Goal: Task Accomplishment & Management: Complete application form

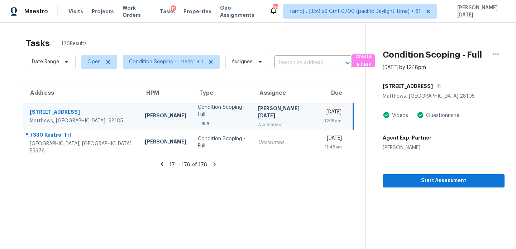
scroll to position [23, 0]
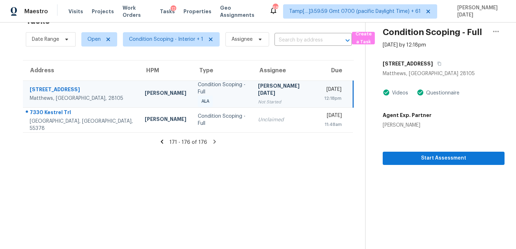
click at [274, 89] on div "[PERSON_NAME][DATE]" at bounding box center [285, 90] width 55 height 16
click at [324, 94] on div "Wed, Oct 1st 2025" at bounding box center [332, 90] width 17 height 9
click at [384, 155] on button "Start Assessment" at bounding box center [444, 158] width 122 height 13
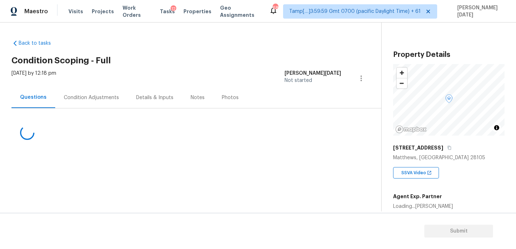
click at [89, 100] on div "Condition Adjustments" at bounding box center [91, 97] width 55 height 7
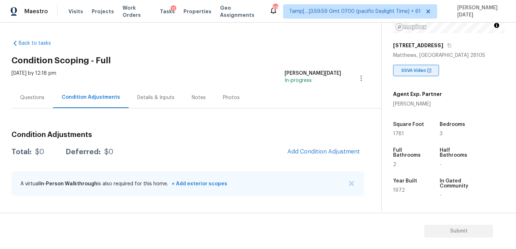
scroll to position [117, 0]
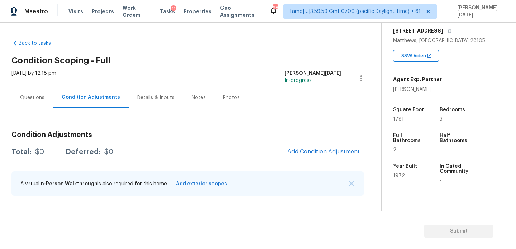
click at [33, 96] on div "Questions" at bounding box center [32, 97] width 24 height 7
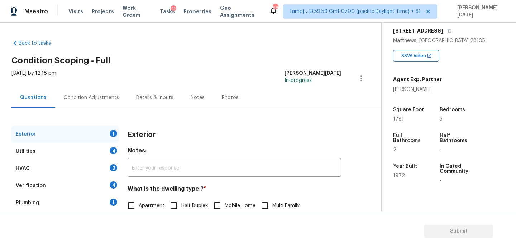
click at [63, 158] on div "Utilities 4" at bounding box center [65, 151] width 108 height 17
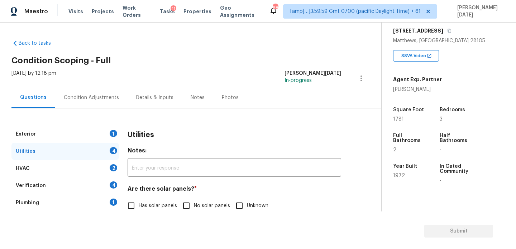
scroll to position [290, 0]
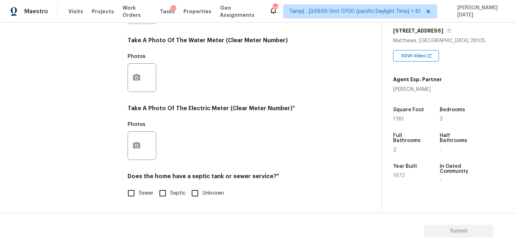
click at [162, 197] on input "Septic" at bounding box center [162, 193] width 15 height 15
checkbox input "true"
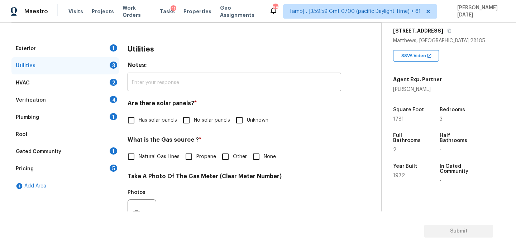
scroll to position [72, 0]
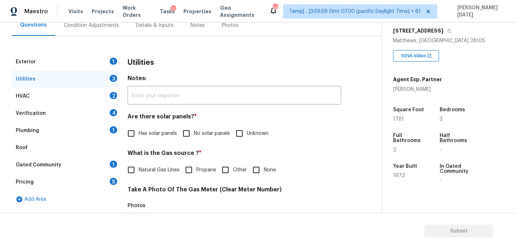
click at [99, 130] on div "Plumbing 1" at bounding box center [65, 130] width 108 height 17
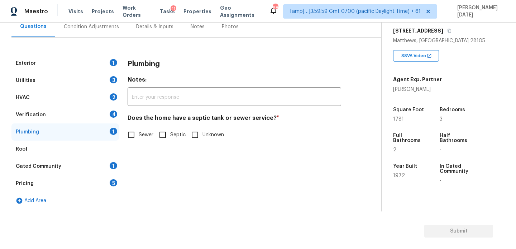
scroll to position [71, 0]
click at [157, 133] on input "Septic" at bounding box center [162, 135] width 15 height 15
checkbox input "true"
click at [77, 117] on div "Verification 4" at bounding box center [65, 114] width 108 height 17
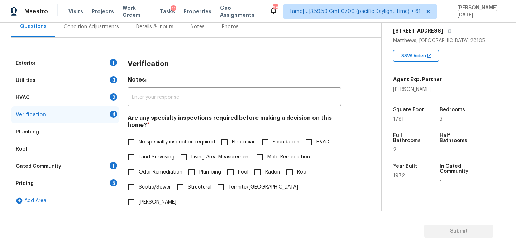
scroll to position [182, 0]
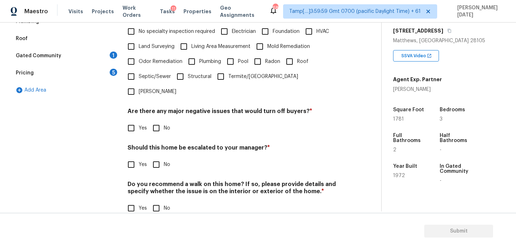
click at [130, 157] on input "Yes" at bounding box center [131, 164] width 15 height 15
checkbox input "true"
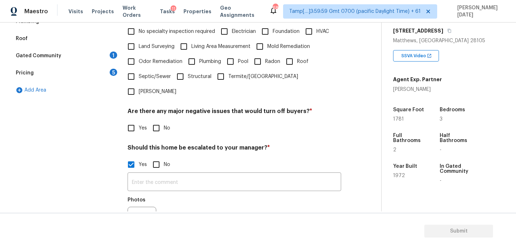
click at [131, 218] on section "Submit" at bounding box center [258, 231] width 516 height 37
click at [134, 218] on icon "button" at bounding box center [136, 221] width 7 height 6
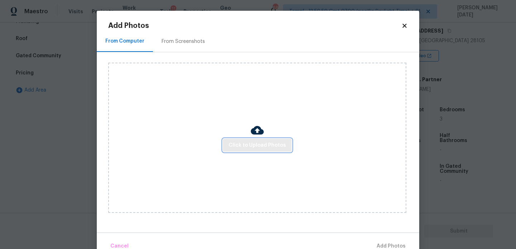
click at [246, 141] on span "Click to Upload Photos" at bounding box center [257, 145] width 57 height 9
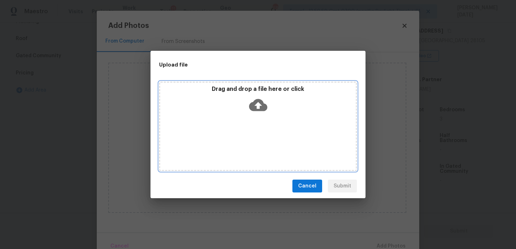
click at [246, 141] on div "Drag and drop a file here or click" at bounding box center [258, 127] width 198 height 90
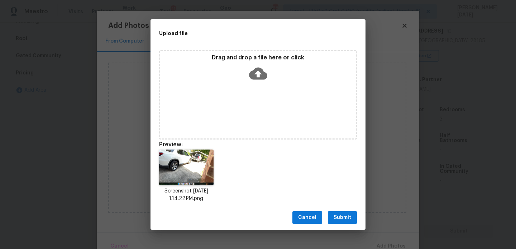
click at [338, 218] on span "Submit" at bounding box center [343, 218] width 18 height 9
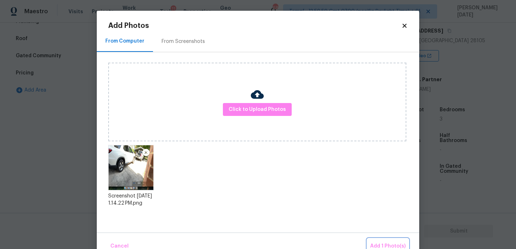
click at [380, 245] on span "Add 1 Photo(s)" at bounding box center [387, 246] width 35 height 9
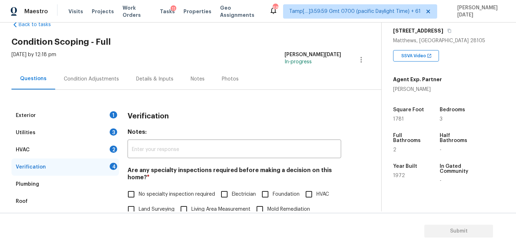
scroll to position [0, 0]
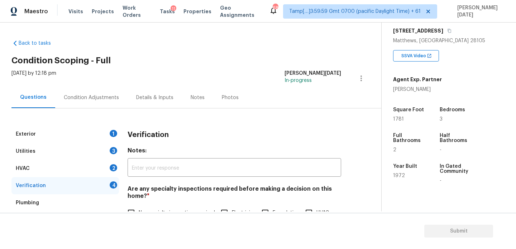
click at [92, 107] on div "Condition Adjustments" at bounding box center [91, 97] width 72 height 21
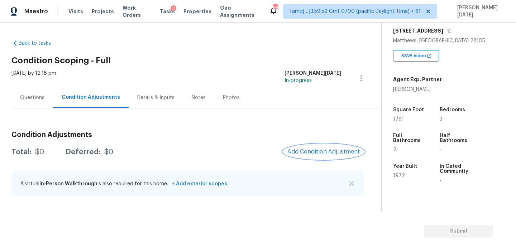
click at [311, 151] on span "Add Condition Adjustment" at bounding box center [323, 152] width 72 height 6
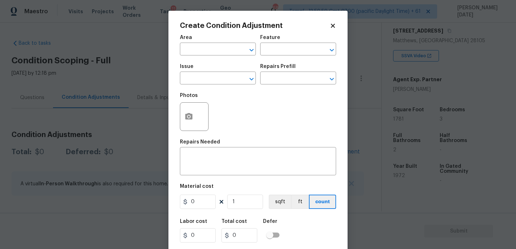
click at [311, 151] on div "x ​" at bounding box center [258, 162] width 156 height 27
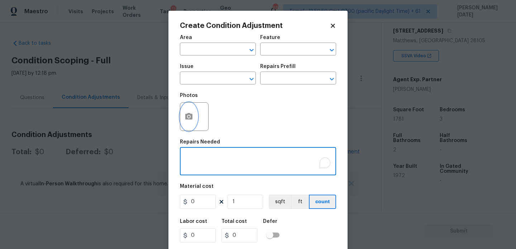
click at [184, 109] on button "button" at bounding box center [188, 117] width 17 height 28
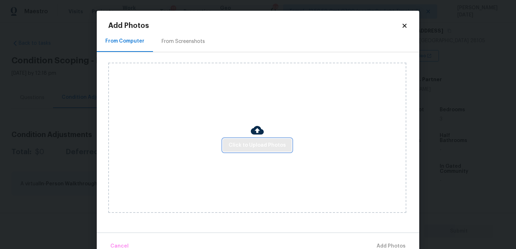
click at [260, 146] on span "Click to Upload Photos" at bounding box center [257, 145] width 57 height 9
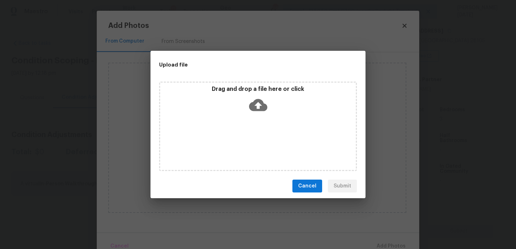
click at [260, 146] on div "Drag and drop a file here or click" at bounding box center [258, 127] width 198 height 90
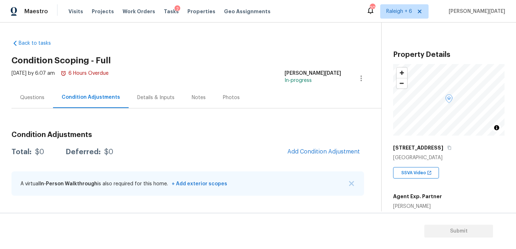
scroll to position [145, 0]
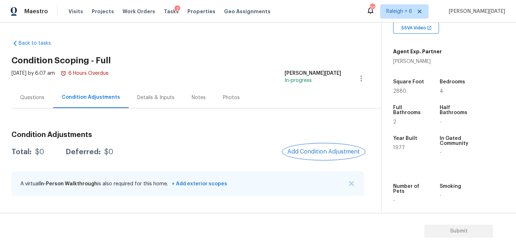
click at [333, 154] on span "Add Condition Adjustment" at bounding box center [323, 152] width 72 height 6
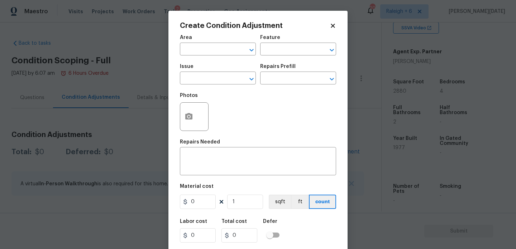
click at [179, 127] on div "Create Condition Adjustment Area ​ Feature ​ Issue ​ Repairs Prefill ​ Photos R…" at bounding box center [257, 133] width 179 height 244
click at [187, 122] on button "button" at bounding box center [188, 117] width 17 height 28
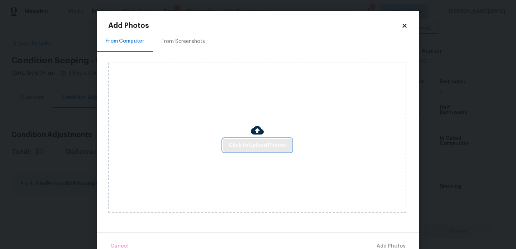
click at [267, 144] on span "Click to Upload Photos" at bounding box center [257, 145] width 57 height 9
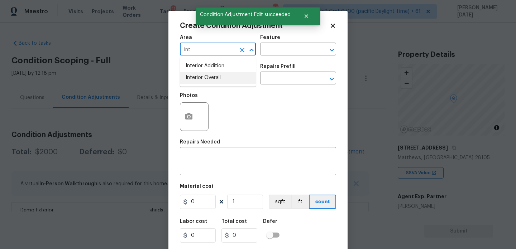
scroll to position [117, 0]
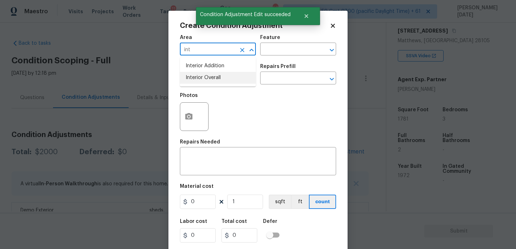
click at [196, 76] on li "Interior Overall" at bounding box center [218, 78] width 76 height 12
type input "Interior Overall"
click at [196, 76] on input "text" at bounding box center [208, 78] width 56 height 11
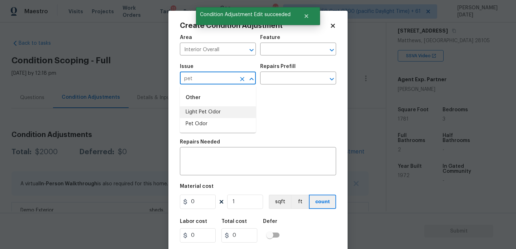
click at [207, 113] on li "Light Pet Odor" at bounding box center [218, 112] width 76 height 12
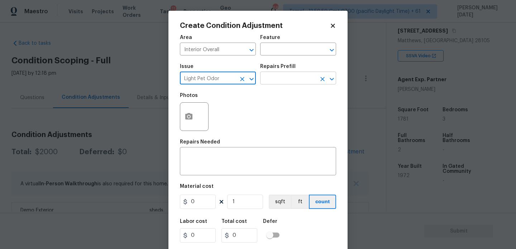
type input "Light Pet Odor"
click at [263, 84] on input "text" at bounding box center [288, 78] width 56 height 11
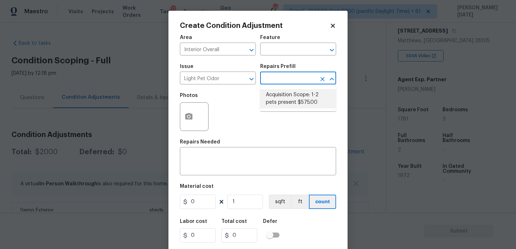
click at [279, 95] on li "Acquisition Scope: 1-2 pets present $575.00" at bounding box center [298, 98] width 76 height 19
type input "575"
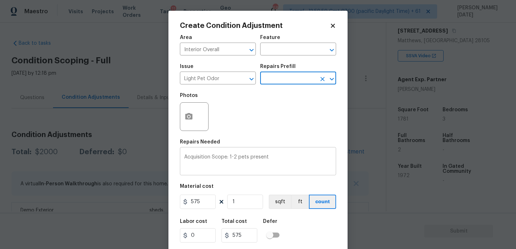
scroll to position [18, 0]
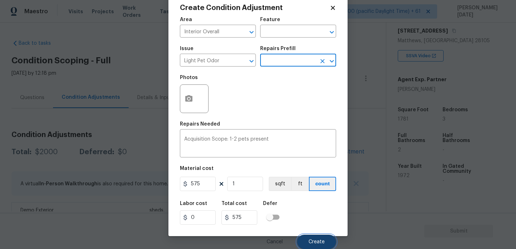
click at [319, 246] on button "Create" at bounding box center [316, 242] width 39 height 14
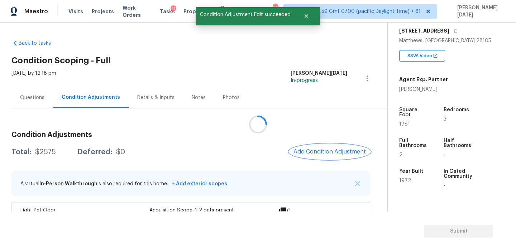
scroll to position [0, 0]
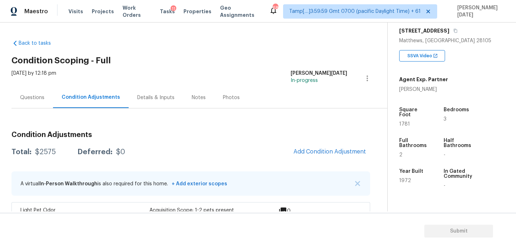
click at [316, 139] on div "Condition Adjustments Total: $2575 Deferred: $0 Add Condition Adjustment A virt…" at bounding box center [190, 190] width 359 height 129
click at [319, 150] on span "Add Condition Adjustment" at bounding box center [330, 152] width 72 height 6
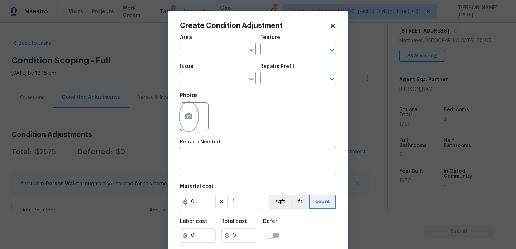
click at [187, 123] on button "button" at bounding box center [188, 117] width 17 height 28
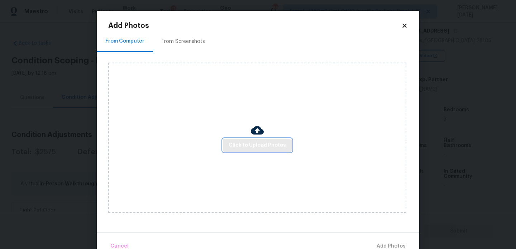
click at [247, 151] on button "Click to Upload Photos" at bounding box center [257, 145] width 69 height 13
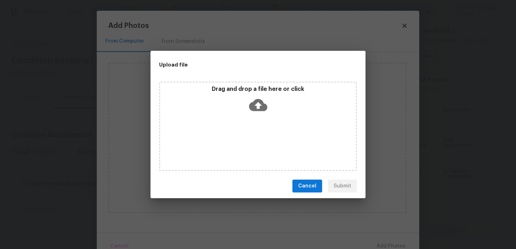
click at [247, 151] on div "Drag and drop a file here or click" at bounding box center [258, 127] width 198 height 90
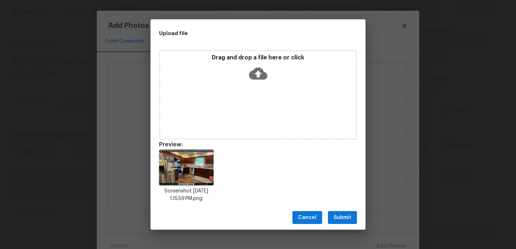
click at [341, 215] on span "Submit" at bounding box center [343, 218] width 18 height 9
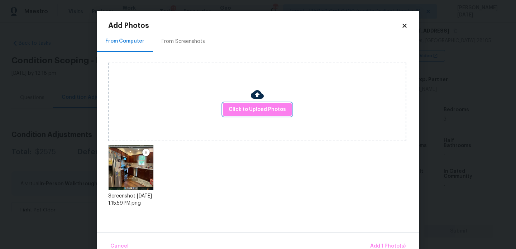
scroll to position [16, 0]
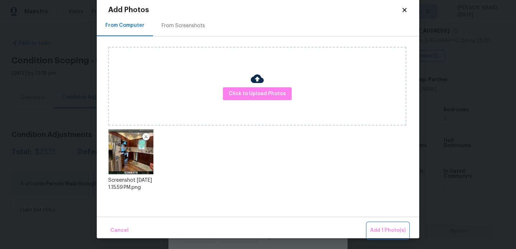
click at [373, 224] on button "Add 1 Photo(s)" at bounding box center [387, 230] width 41 height 15
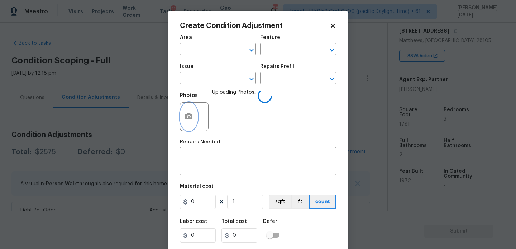
scroll to position [0, 0]
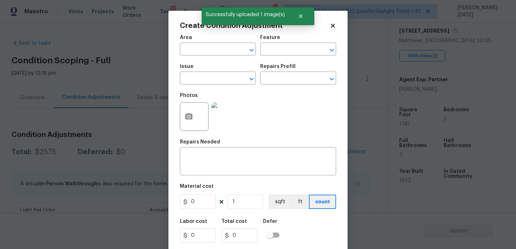
click at [214, 42] on div "Area" at bounding box center [218, 39] width 76 height 9
click at [201, 50] on input "text" at bounding box center [208, 49] width 56 height 11
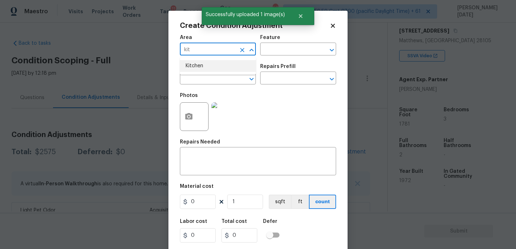
click at [201, 73] on ul "Kitchen" at bounding box center [218, 66] width 76 height 18
click at [203, 71] on li "Kitchen" at bounding box center [218, 66] width 76 height 12
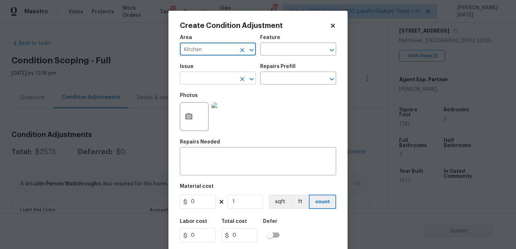
type input "Kitchen"
click at [203, 81] on input "text" at bounding box center [208, 78] width 56 height 11
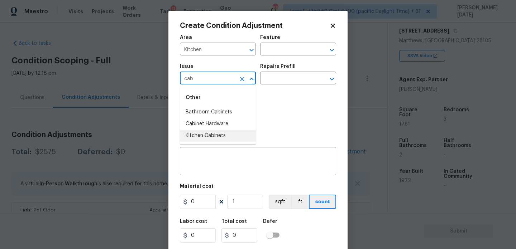
click at [232, 137] on li "Kitchen Cabinets" at bounding box center [218, 136] width 76 height 12
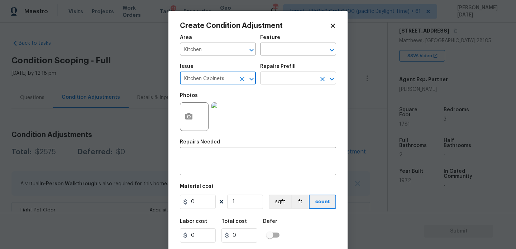
type input "Kitchen Cabinets"
click at [285, 77] on input "text" at bounding box center [288, 78] width 56 height 11
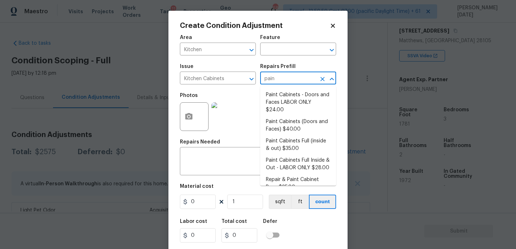
type input "paint"
click at [295, 95] on li "Paint Cabinets - Doors and Faces LABOR ONLY $24.00" at bounding box center [298, 102] width 76 height 27
type input "Cabinets"
type textarea "Prep, sand, mask and apply 2 coats of paint to the kitchen cabinet doors and bo…"
type input "24"
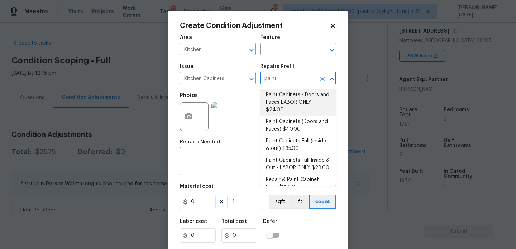
type input "24"
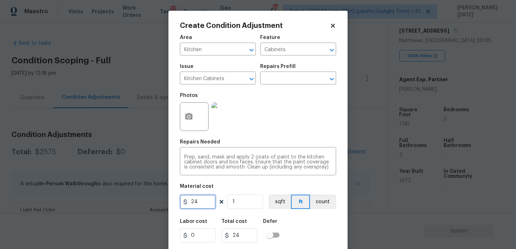
drag, startPoint x: 204, startPoint y: 205, endPoint x: 80, endPoint y: 205, distance: 124.0
click at [80, 205] on div "Create Condition Adjustment Area Kitchen ​ Feature Cabinets ​ Issue Kitchen Cab…" at bounding box center [258, 124] width 516 height 249
type input "1200"
click at [239, 134] on div at bounding box center [226, 116] width 32 height 37
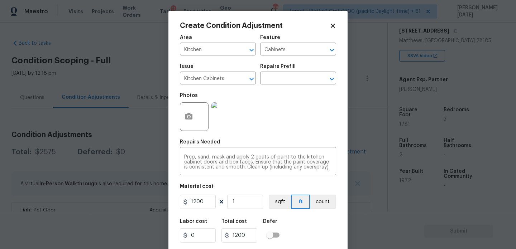
scroll to position [18, 0]
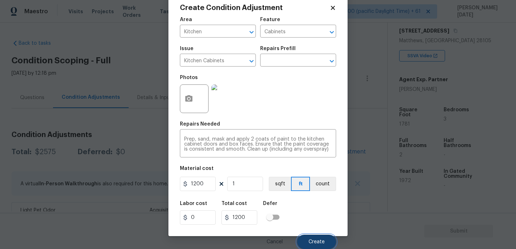
click at [313, 239] on button "Create" at bounding box center [316, 242] width 39 height 14
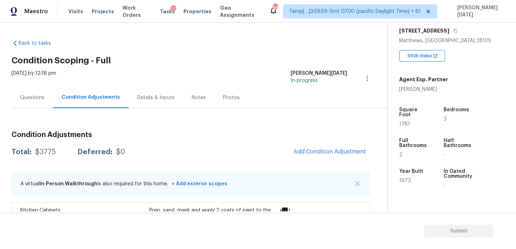
scroll to position [68, 0]
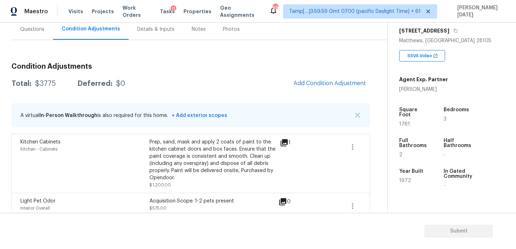
click at [405, 122] on span "1781" at bounding box center [404, 124] width 11 height 5
copy span "1781"
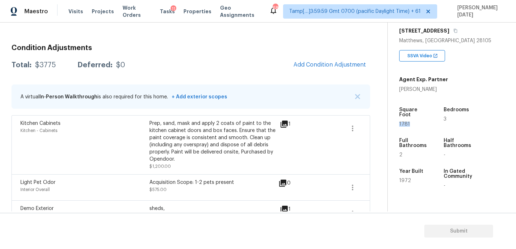
scroll to position [86, 0]
click at [328, 74] on div "Condition Adjustments Total: $3775 Deferred: $0 Add Condition Adjustment A virt…" at bounding box center [190, 133] width 359 height 189
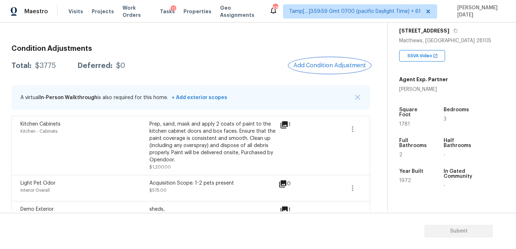
click at [341, 61] on button "Add Condition Adjustment" at bounding box center [329, 65] width 81 height 15
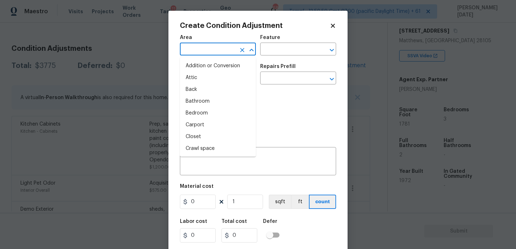
click at [200, 51] on input "text" at bounding box center [208, 49] width 56 height 11
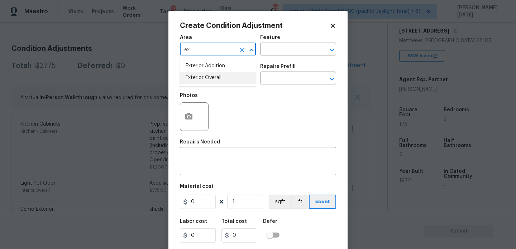
click at [213, 81] on li "Exterior Overall" at bounding box center [218, 78] width 76 height 12
type input "Exterior Overall"
click at [213, 81] on input "text" at bounding box center [208, 78] width 56 height 11
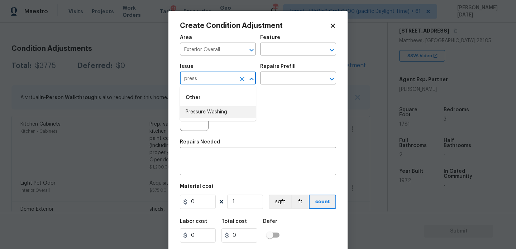
click at [224, 111] on li "Pressure Washing" at bounding box center [218, 112] width 76 height 12
type input "Pressure Washing"
drag, startPoint x: 224, startPoint y: 111, endPoint x: 243, endPoint y: 108, distance: 20.0
click at [227, 111] on div "Photos" at bounding box center [258, 112] width 156 height 47
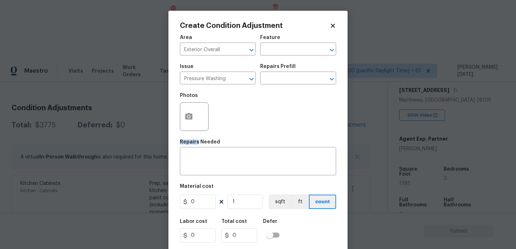
click at [291, 86] on div "Issue Pressure Washing ​ Repairs Prefill ​" at bounding box center [258, 74] width 156 height 29
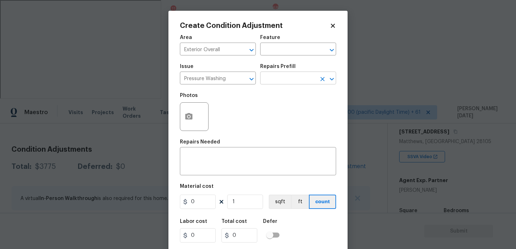
click at [298, 82] on input "text" at bounding box center [288, 78] width 56 height 11
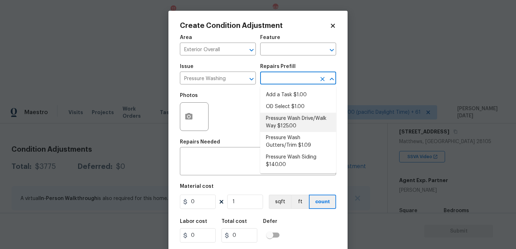
click at [295, 119] on li "Pressure Wash Drive/Walk Way $125.00" at bounding box center [298, 122] width 76 height 19
type input "Siding"
type textarea "Pressure wash the driveways/walkways as directed by the PM. Ensure that all deb…"
type input "125"
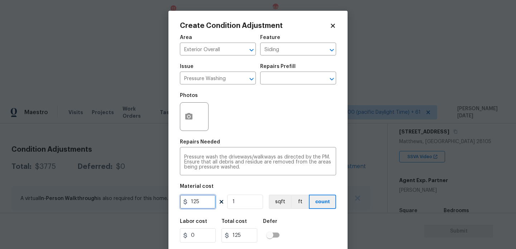
drag, startPoint x: 201, startPoint y: 203, endPoint x: 179, endPoint y: 203, distance: 21.9
click at [179, 203] on div "Create Condition Adjustment Area Exterior Overall ​ Feature Siding ​ Issue Pres…" at bounding box center [257, 133] width 179 height 244
type input "200"
click at [300, 114] on div "Photos" at bounding box center [258, 112] width 156 height 47
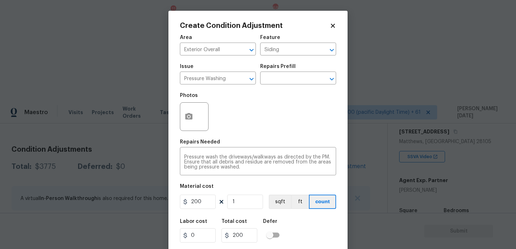
scroll to position [18, 0]
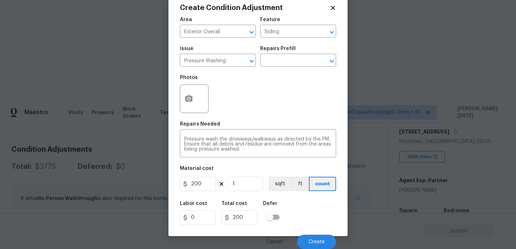
click at [319, 233] on div "Cancel Create" at bounding box center [258, 239] width 156 height 20
click at [321, 241] on span "Create" at bounding box center [317, 242] width 16 height 5
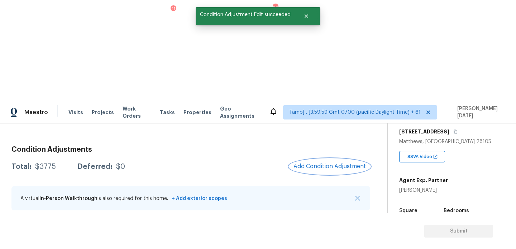
scroll to position [0, 0]
click at [337, 163] on span "Add Condition Adjustment" at bounding box center [330, 166] width 72 height 6
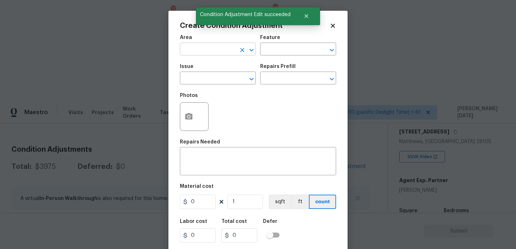
click at [183, 54] on input "text" at bounding box center [208, 49] width 56 height 11
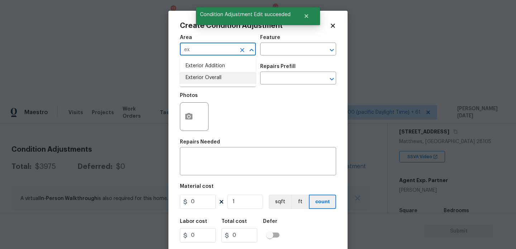
click at [200, 76] on li "Exterior Overall" at bounding box center [218, 78] width 76 height 12
type input "Exterior Overall"
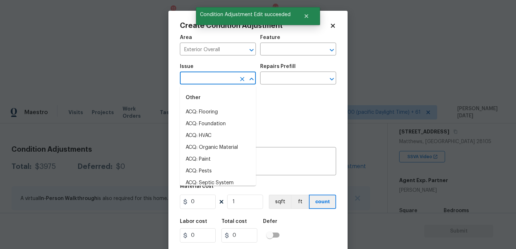
click at [200, 76] on input "text" at bounding box center [208, 78] width 56 height 11
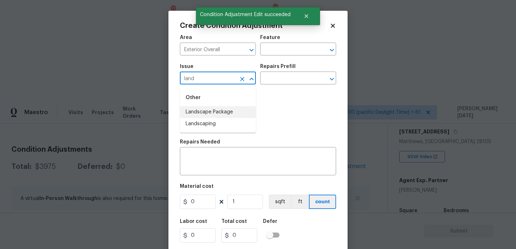
click at [215, 108] on li "Landscape Package" at bounding box center [218, 112] width 76 height 12
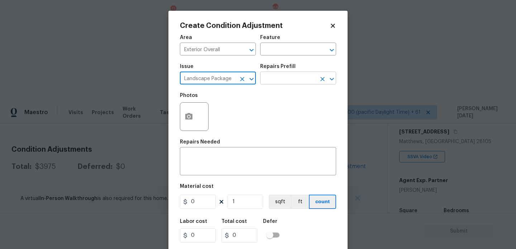
type input "Landscape Package"
click at [289, 81] on input "text" at bounding box center [288, 78] width 56 height 11
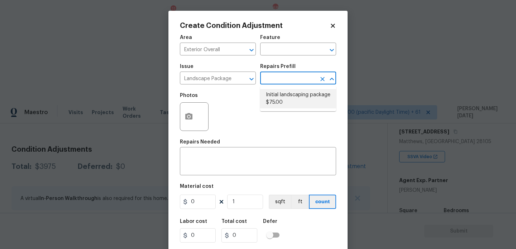
click at [289, 99] on li "Initial landscaping package $75.00" at bounding box center [298, 98] width 76 height 19
type input "Home Readiness Packages"
type textarea "Mowing of grass up to 6" in height. Mow, edge along driveways & sidewalks, trim…"
type input "75"
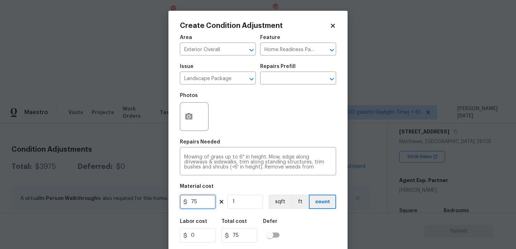
drag, startPoint x: 202, startPoint y: 206, endPoint x: 104, endPoint y: 204, distance: 97.5
click at [104, 204] on div "Create Condition Adjustment Area Exterior Overall ​ Feature Home Readiness Pack…" at bounding box center [258, 124] width 516 height 249
type input "300"
click at [296, 88] on div "Issue Landscape Package ​ Repairs Prefill ​" at bounding box center [258, 74] width 156 height 29
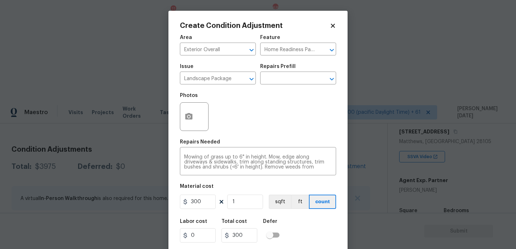
scroll to position [18, 0]
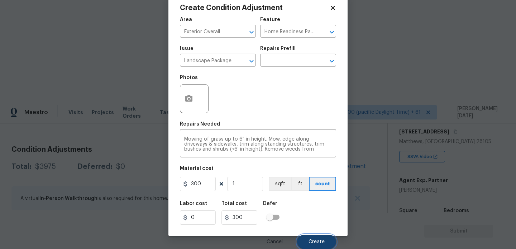
click at [309, 238] on button "Create" at bounding box center [316, 242] width 39 height 14
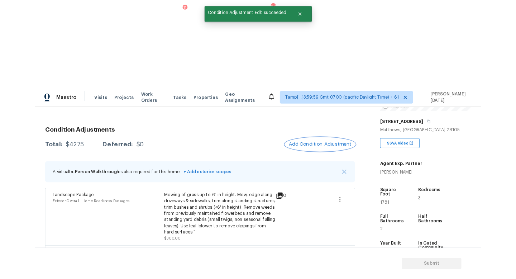
scroll to position [117, 0]
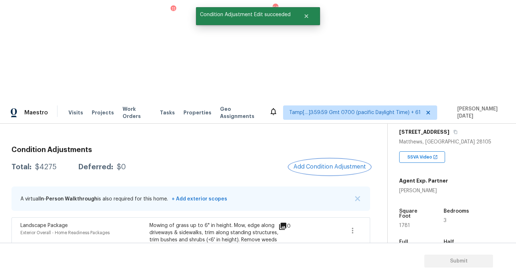
click at [313, 159] on button "Add Condition Adjustment" at bounding box center [329, 166] width 81 height 15
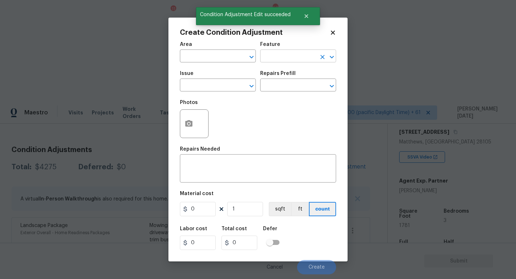
click at [313, 60] on input "text" at bounding box center [288, 56] width 56 height 11
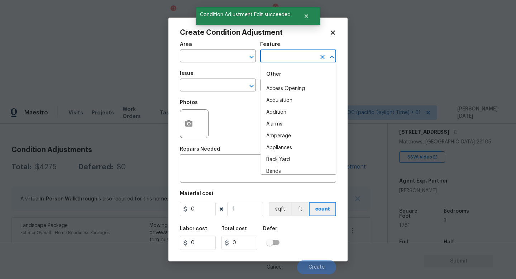
click at [313, 60] on input "text" at bounding box center [288, 56] width 56 height 11
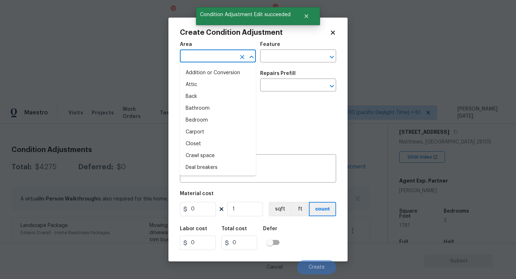
click at [196, 55] on input "text" at bounding box center [208, 56] width 56 height 11
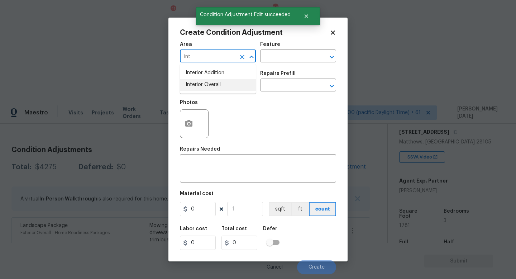
click at [209, 86] on li "Interior Overall" at bounding box center [218, 85] width 76 height 12
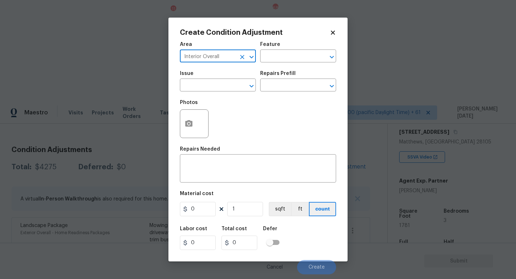
type input "Interior Overall"
click at [209, 86] on input "text" at bounding box center [208, 85] width 56 height 11
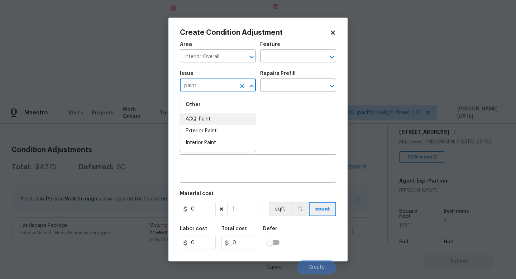
click at [209, 118] on li "ACQ: Paint" at bounding box center [218, 119] width 76 height 12
type input "ACQ: Paint"
click at [299, 85] on input "text" at bounding box center [288, 85] width 56 height 11
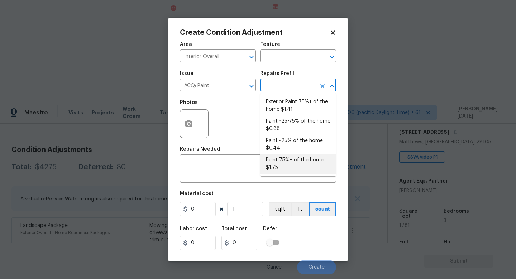
click at [297, 168] on li "Paint 75%+ of the home $1.75" at bounding box center [298, 163] width 76 height 19
type input "Acquisition"
type textarea "Acquisition Scope: 75%+ of the home will likely require interior paint"
type input "1.75"
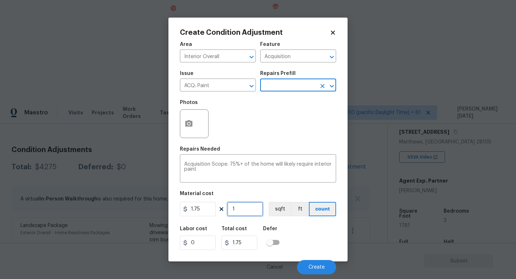
click at [257, 204] on input "1" at bounding box center [245, 209] width 36 height 14
type input "0"
paste input "1781"
type input "1781"
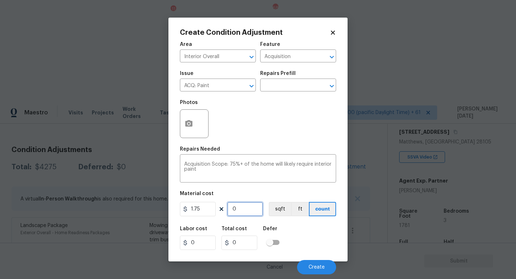
type input "3116.75"
type input "1781"
click at [184, 114] on button "button" at bounding box center [188, 124] width 17 height 28
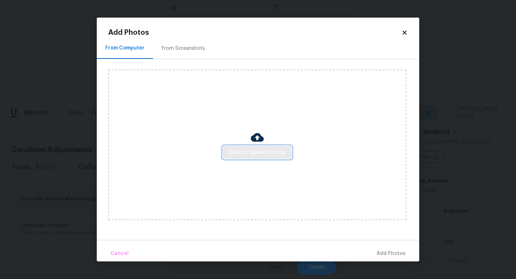
click at [249, 153] on span "Click to Upload Photos" at bounding box center [257, 152] width 57 height 9
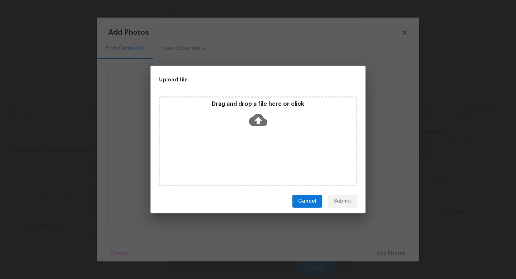
click at [249, 153] on div "Drag and drop a file here or click" at bounding box center [258, 141] width 198 height 90
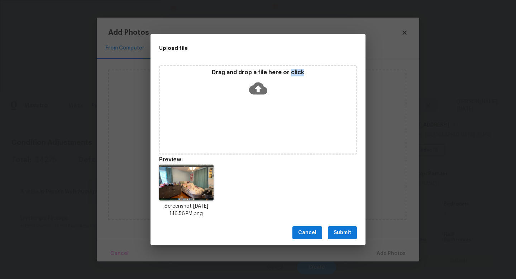
click at [342, 228] on button "Submit" at bounding box center [342, 232] width 29 height 13
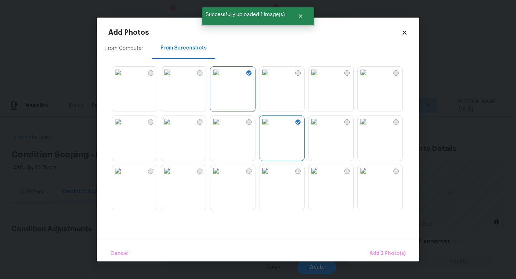
scroll to position [292, 0]
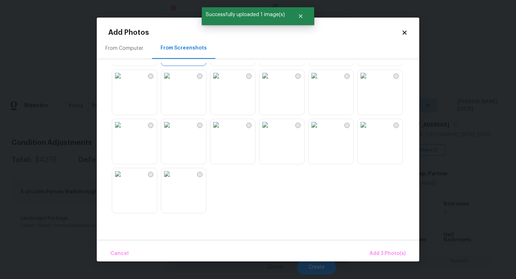
click at [173, 180] on img at bounding box center [166, 173] width 11 height 11
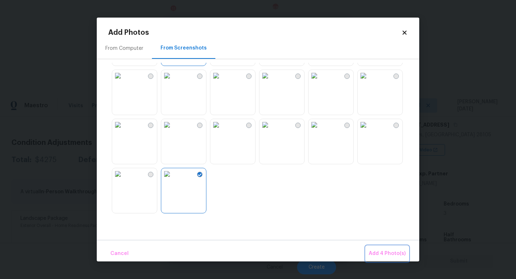
click at [380, 252] on span "Add 4 Photo(s)" at bounding box center [387, 253] width 37 height 9
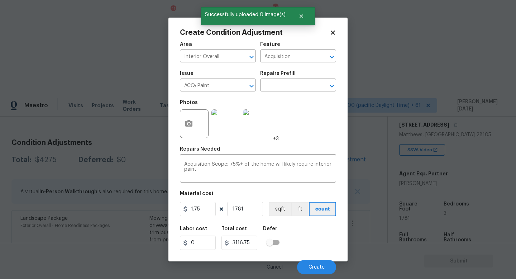
click at [272, 79] on div "Repairs Prefill" at bounding box center [298, 75] width 76 height 9
click at [276, 85] on input "text" at bounding box center [288, 85] width 56 height 11
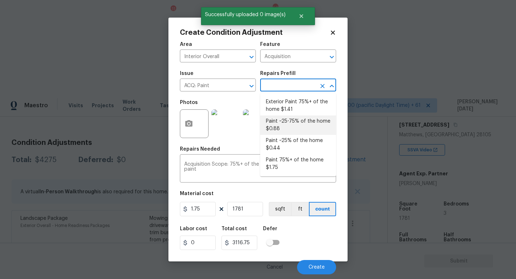
click at [292, 117] on li "Paint ~25-75% of the home $0.88" at bounding box center [298, 124] width 76 height 19
type input "0.88"
type input "1567.28"
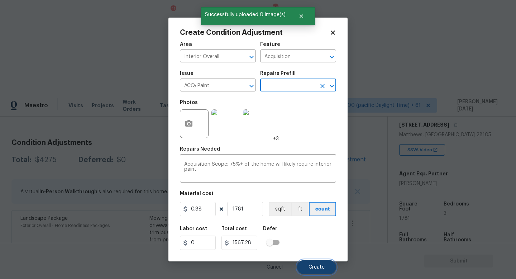
click at [312, 272] on button "Create" at bounding box center [316, 267] width 39 height 14
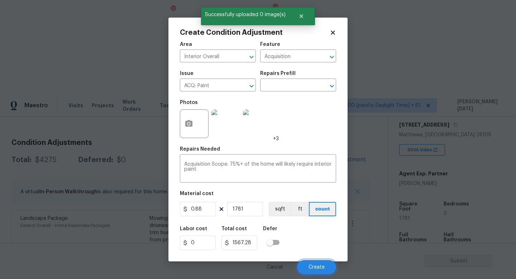
scroll to position [86, 0]
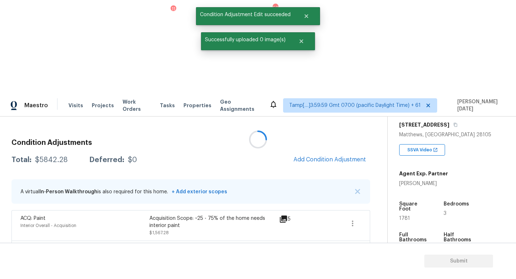
click at [329, 63] on div at bounding box center [258, 139] width 516 height 279
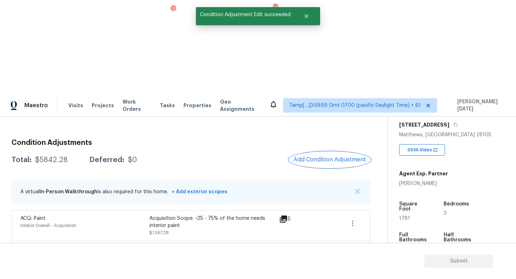
click at [310, 152] on button "Add Condition Adjustment" at bounding box center [329, 159] width 81 height 15
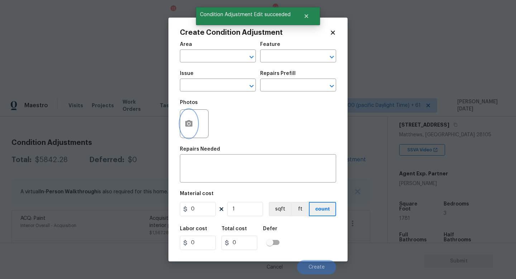
click at [183, 129] on button "button" at bounding box center [188, 124] width 17 height 28
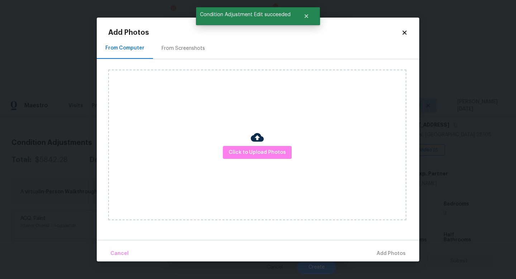
click at [182, 46] on div "From Screenshots" at bounding box center [183, 48] width 43 height 7
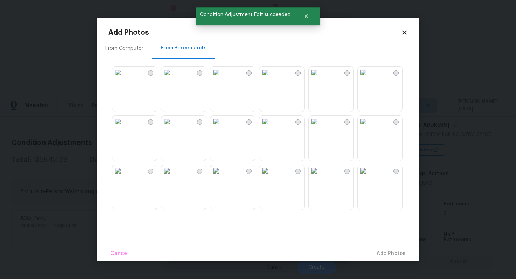
click at [222, 78] on img at bounding box center [215, 72] width 11 height 11
click at [271, 78] on img at bounding box center [265, 72] width 11 height 11
click at [320, 78] on img at bounding box center [314, 72] width 11 height 11
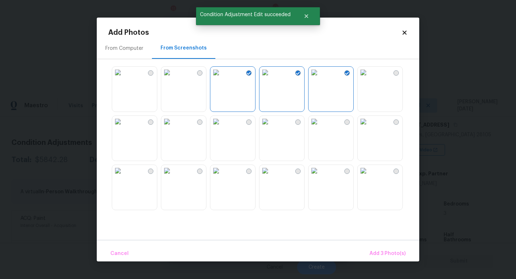
scroll to position [292, 0]
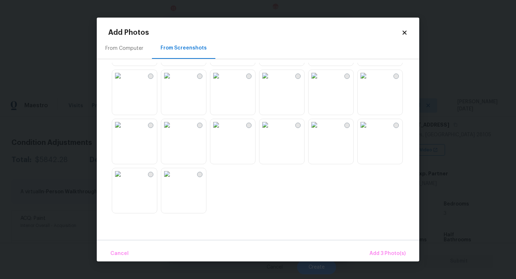
click at [271, 81] on img at bounding box center [265, 75] width 11 height 11
click at [320, 81] on img at bounding box center [314, 75] width 11 height 11
click at [369, 130] on img at bounding box center [363, 124] width 11 height 11
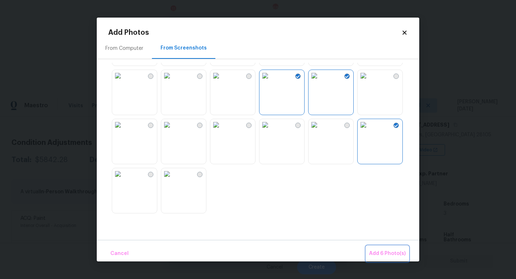
click at [394, 254] on span "Add 6 Photo(s)" at bounding box center [387, 253] width 37 height 9
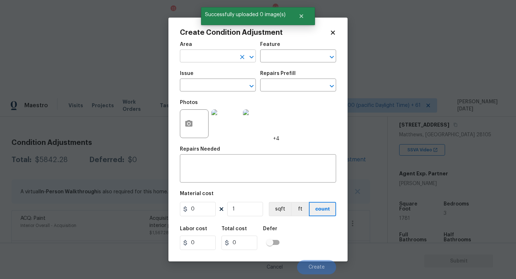
click at [186, 54] on input "text" at bounding box center [208, 56] width 56 height 11
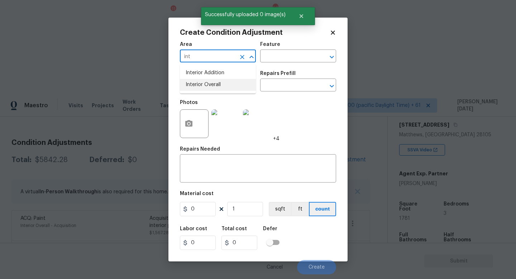
click at [225, 87] on li "Interior Overall" at bounding box center [218, 85] width 76 height 12
type input "Interior Overall"
click at [225, 87] on input "text" at bounding box center [208, 85] width 56 height 11
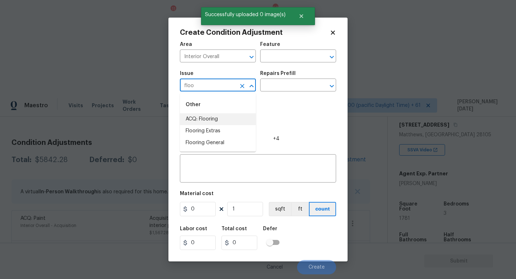
click at [231, 117] on li "ACQ: Flooring" at bounding box center [218, 119] width 76 height 12
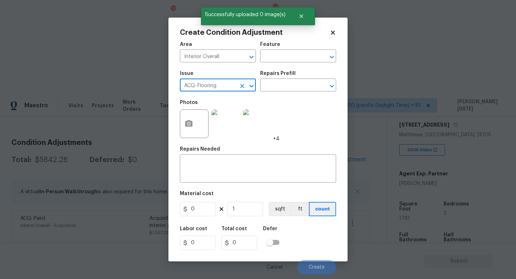
type input "ACQ: Flooring"
click at [288, 97] on div "Photos +4" at bounding box center [258, 119] width 156 height 47
click at [296, 88] on input "text" at bounding box center [288, 85] width 56 height 11
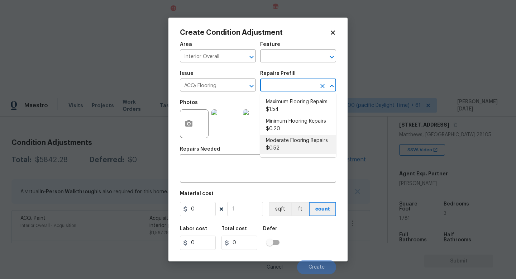
click at [293, 142] on li "Moderate Flooring Repairs $0.52" at bounding box center [298, 144] width 76 height 19
type input "Acquisition"
type textarea "Acquisition Scope: Moderate flooring repairs"
type input "0.52"
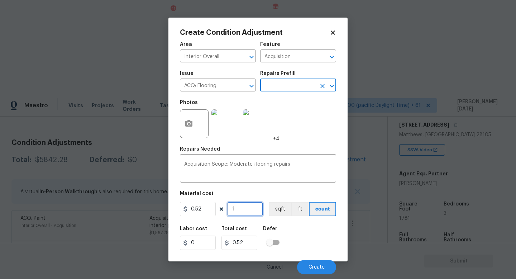
click at [252, 209] on input "1" at bounding box center [245, 209] width 36 height 14
type input "0"
paste input "1781"
type input "1781"
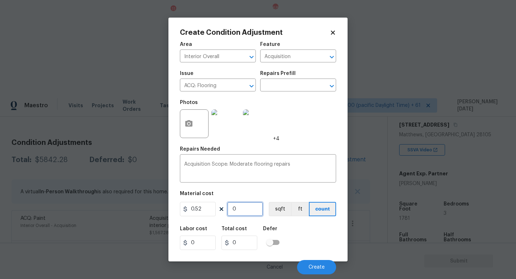
type input "926.12"
type input "1781"
click at [306, 156] on div "Repairs Needed" at bounding box center [258, 151] width 156 height 9
click at [311, 261] on button "Create" at bounding box center [316, 267] width 39 height 14
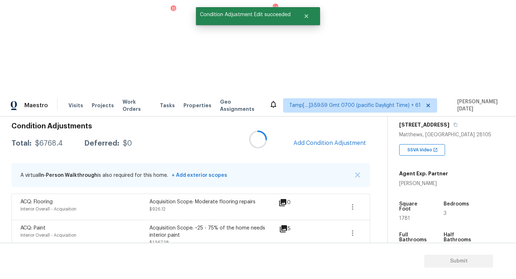
scroll to position [86, 0]
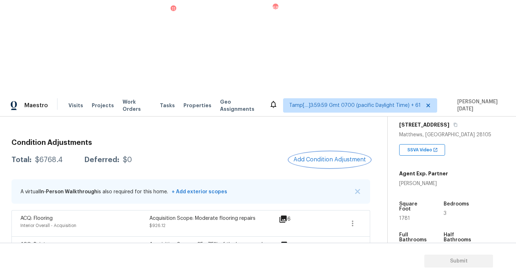
click at [331, 152] on button "Add Condition Adjustment" at bounding box center [329, 159] width 81 height 15
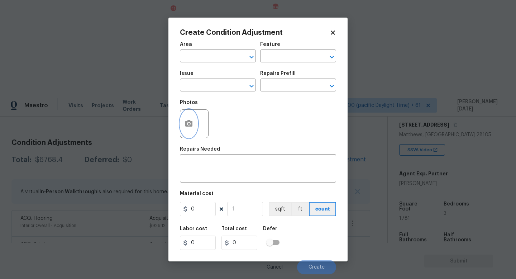
click at [193, 131] on button "button" at bounding box center [188, 124] width 17 height 28
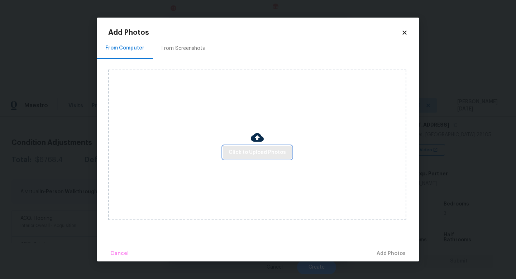
click at [241, 148] on span "Click to Upload Photos" at bounding box center [257, 152] width 57 height 9
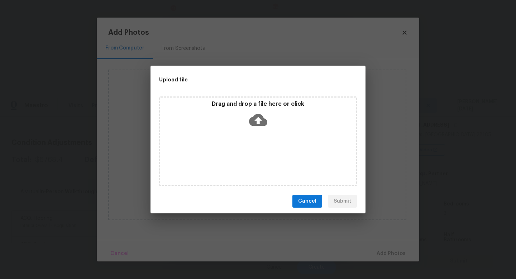
click at [241, 148] on div "Drag and drop a file here or click" at bounding box center [258, 141] width 198 height 90
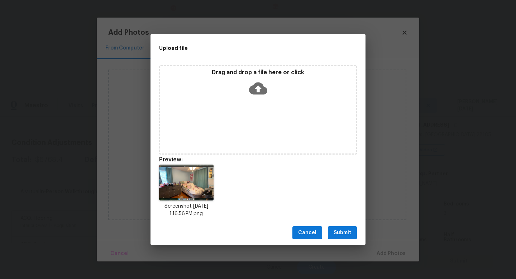
click at [347, 240] on div "Cancel Submit" at bounding box center [258, 232] width 215 height 25
click at [352, 231] on button "Submit" at bounding box center [342, 232] width 29 height 13
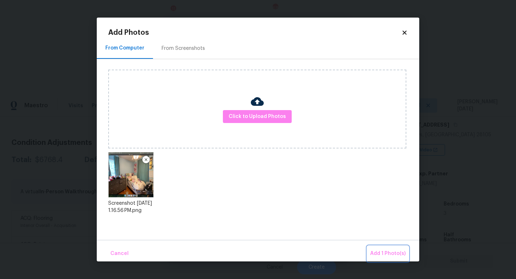
click at [383, 249] on span "Add 1 Photo(s)" at bounding box center [387, 253] width 35 height 9
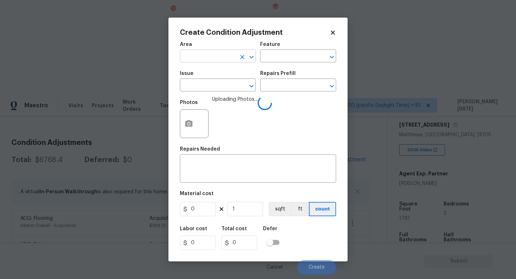
click at [194, 58] on input "text" at bounding box center [208, 56] width 56 height 11
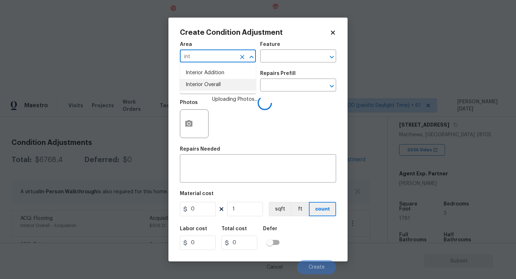
click at [196, 87] on li "Interior Overall" at bounding box center [218, 85] width 76 height 12
type input "Interior Overall"
click at [196, 87] on input "text" at bounding box center [208, 85] width 56 height 11
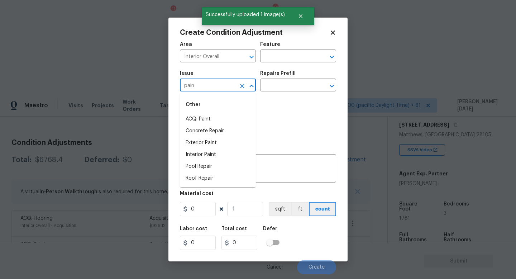
type input "paint"
click at [204, 141] on li "ACQ: HVAC" at bounding box center [218, 143] width 76 height 12
type input "ACQ: HVAC"
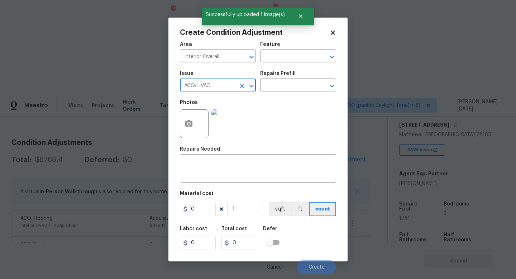
click at [244, 86] on icon "Clear" at bounding box center [242, 85] width 7 height 7
click at [218, 144] on li "Interior Paint" at bounding box center [218, 143] width 76 height 12
type input "Interior Paint"
click at [271, 84] on input "text" at bounding box center [288, 85] width 56 height 11
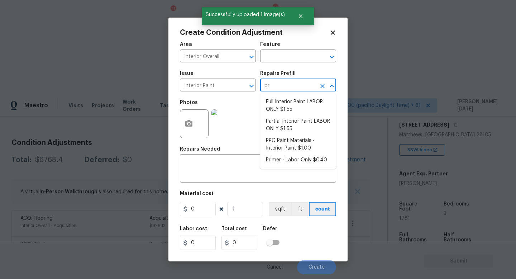
type input "pri"
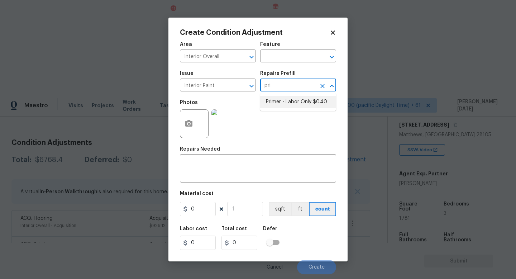
click at [282, 101] on li "Primer - Labor Only $0.40" at bounding box center [298, 102] width 76 height 12
type input "Overall Paint"
type textarea "Interior primer - PRIMER PROVIDED BY OPENDOOR - All nails, screws, drywall anch…"
type input "0.4"
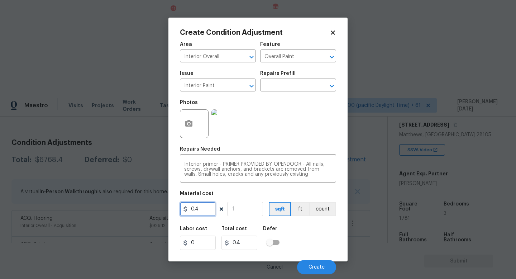
drag, startPoint x: 203, startPoint y: 209, endPoint x: 120, endPoint y: 209, distance: 83.2
click at [120, 209] on div "Create Condition Adjustment Area Interior Overall ​ Feature Overall Paint ​ Iss…" at bounding box center [258, 139] width 516 height 279
type input "200"
click at [308, 266] on button "Create" at bounding box center [316, 267] width 39 height 14
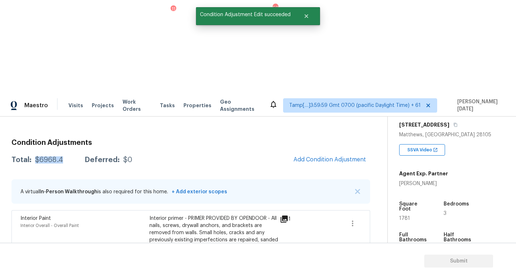
drag, startPoint x: 35, startPoint y: 66, endPoint x: 65, endPoint y: 66, distance: 30.1
click at [65, 156] on div "Total: $6968.4 Deferred: $0" at bounding box center [71, 159] width 121 height 7
copy div "$6968.4"
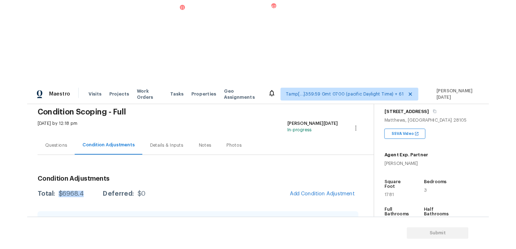
scroll to position [0, 0]
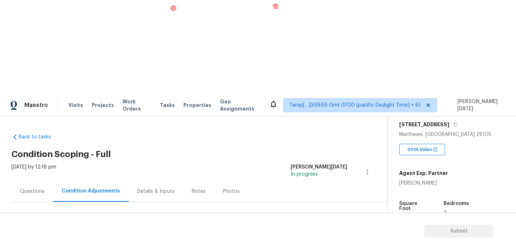
click at [37, 151] on h2 "Condition Scoping - Full" at bounding box center [199, 154] width 376 height 7
click at [41, 188] on div "Questions" at bounding box center [32, 191] width 24 height 7
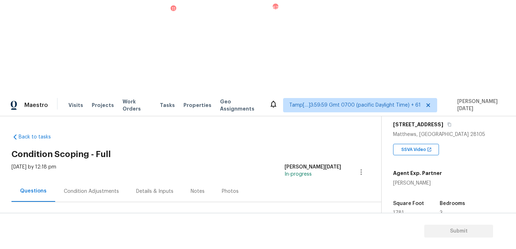
scroll to position [96, 0]
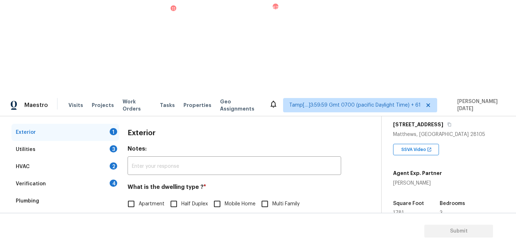
click at [138, 212] on input "Single Family" at bounding box center [131, 219] width 15 height 15
checkbox input "true"
click at [103, 124] on div "Exterior" at bounding box center [65, 132] width 108 height 17
click at [112, 146] on div "3" at bounding box center [114, 149] width 8 height 7
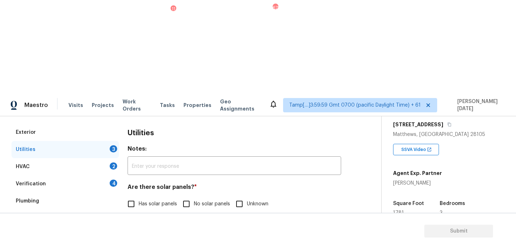
click at [190, 197] on input "No solar panels" at bounding box center [186, 204] width 15 height 15
checkbox input "true"
click at [178, 237] on span "Natural Gas Lines" at bounding box center [159, 241] width 41 height 8
click at [139, 233] on input "Natural Gas Lines" at bounding box center [131, 240] width 15 height 15
checkbox input "true"
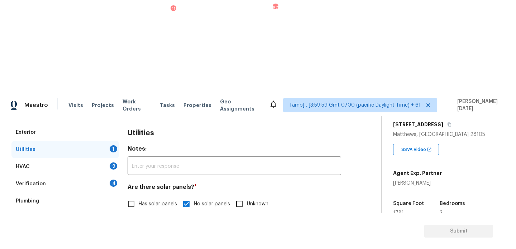
scroll to position [290, 0]
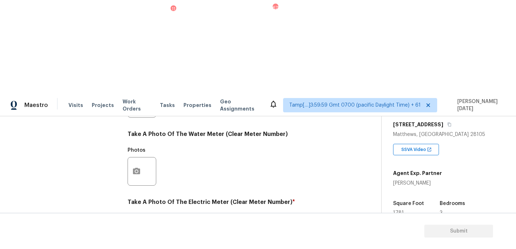
click at [134, 236] on icon "button" at bounding box center [136, 239] width 7 height 6
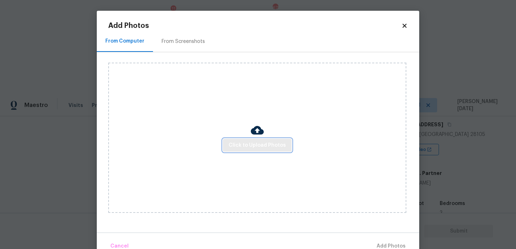
click at [257, 147] on span "Click to Upload Photos" at bounding box center [257, 145] width 57 height 9
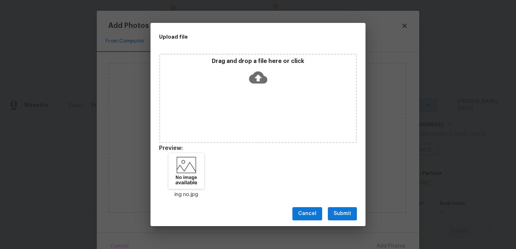
click at [335, 212] on span "Submit" at bounding box center [343, 214] width 18 height 9
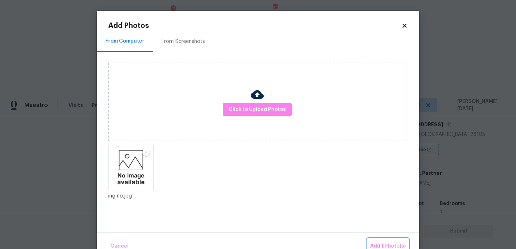
click at [378, 246] on span "Add 1 Photo(s)" at bounding box center [387, 246] width 35 height 9
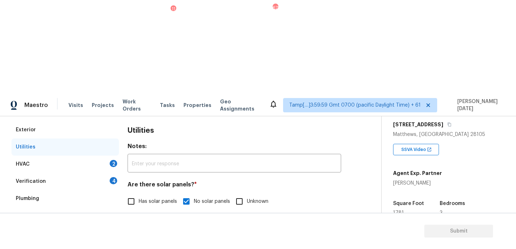
scroll to position [83, 0]
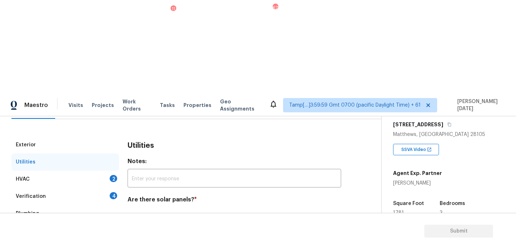
click at [110, 171] on div "HVAC 2" at bounding box center [65, 179] width 108 height 17
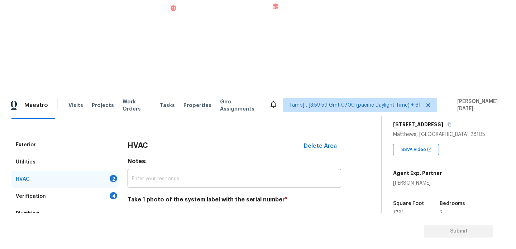
click at [136, 233] on icon "button" at bounding box center [136, 237] width 9 height 9
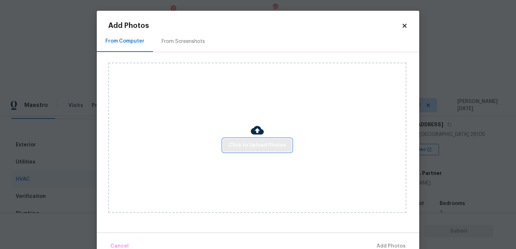
click at [255, 152] on button "Click to Upload Photos" at bounding box center [257, 145] width 69 height 13
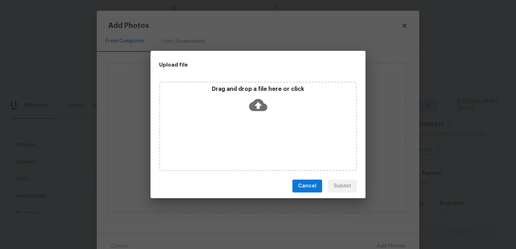
click at [260, 148] on div "Drag and drop a file here or click" at bounding box center [258, 127] width 198 height 90
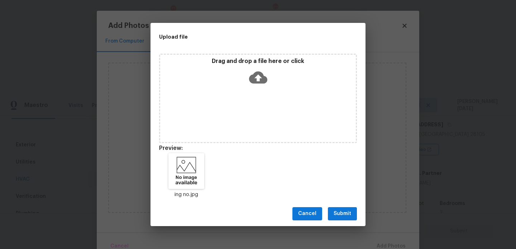
click at [344, 212] on span "Submit" at bounding box center [343, 214] width 18 height 9
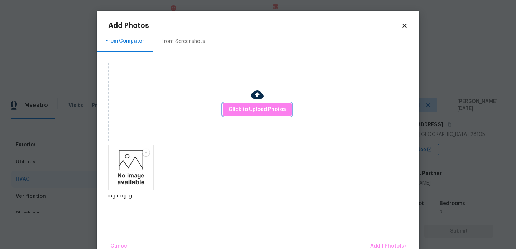
scroll to position [16, 0]
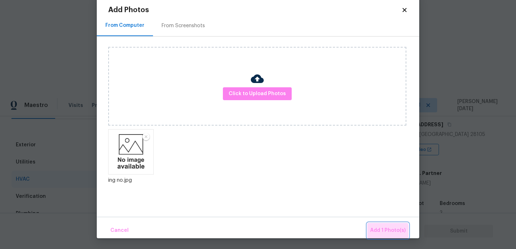
click at [382, 233] on span "Add 1 Photo(s)" at bounding box center [387, 231] width 35 height 9
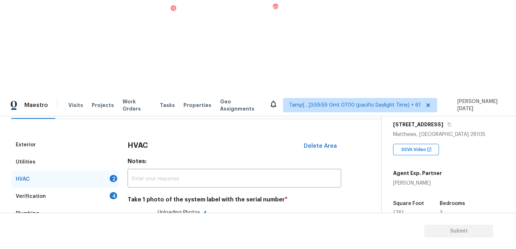
scroll to position [119, 0]
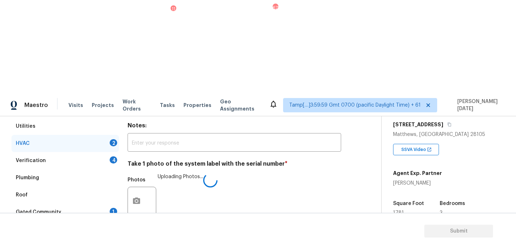
checkbox input "true"
click at [108, 152] on div "Verification 4" at bounding box center [65, 160] width 108 height 17
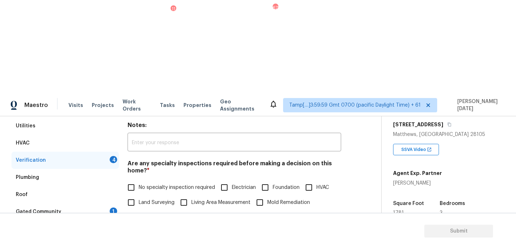
click at [108, 152] on div "Verification 4" at bounding box center [65, 160] width 108 height 17
click at [133, 180] on input "No specialty inspection required" at bounding box center [131, 187] width 15 height 15
checkbox input "true"
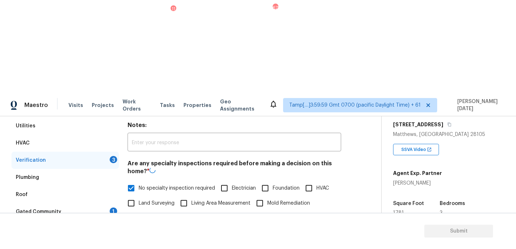
checkbox input "true"
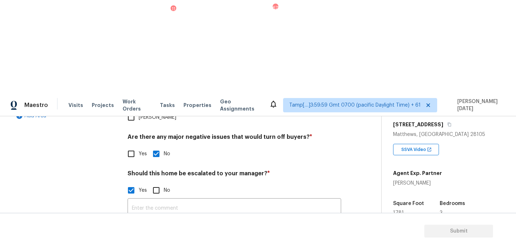
checkbox input "true"
click at [175, 233] on img at bounding box center [173, 247] width 29 height 29
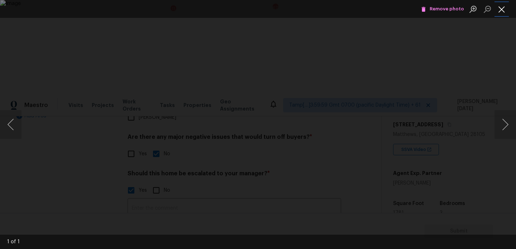
click at [500, 11] on button "Close lightbox" at bounding box center [502, 9] width 14 height 13
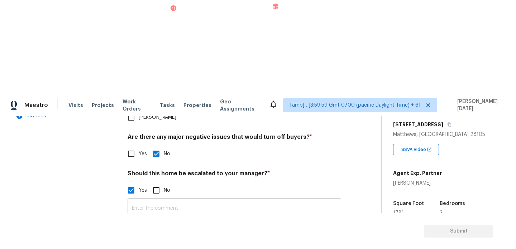
click at [210, 200] on input "text" at bounding box center [235, 208] width 214 height 17
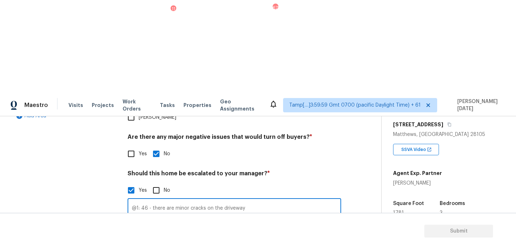
type input "@1: 46 - there are minor cracks on the driveway"
click at [328, 134] on div "Are there any major negative issues that would turn off buyers? * Yes No" at bounding box center [235, 148] width 214 height 28
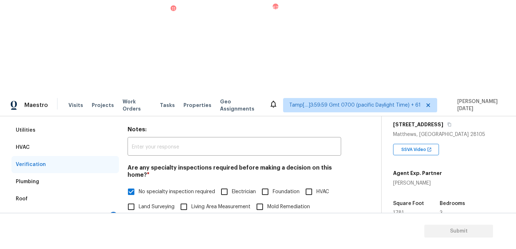
click at [107, 208] on div "Gated Community 1" at bounding box center [65, 216] width 108 height 17
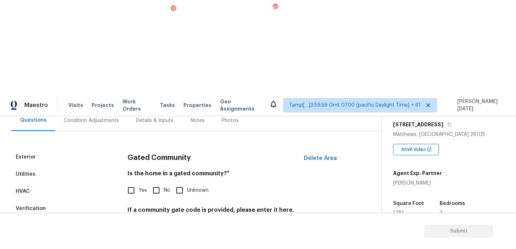
click at [156, 183] on input "No" at bounding box center [156, 190] width 15 height 15
checkbox input "true"
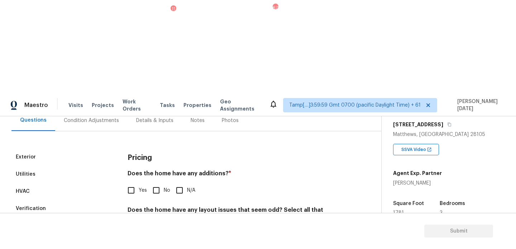
click at [164, 187] on span "No" at bounding box center [167, 191] width 6 height 8
click at [164, 183] on input "No" at bounding box center [156, 190] width 15 height 15
checkbox input "true"
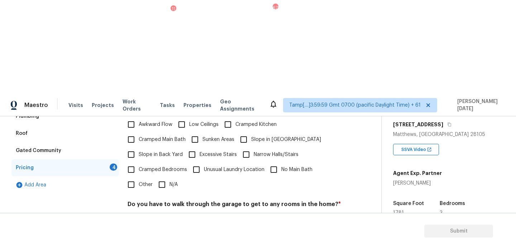
click at [163, 177] on input "N/A" at bounding box center [162, 184] width 15 height 15
checkbox input "true"
click at [161, 214] on input "No" at bounding box center [156, 221] width 15 height 15
checkbox input "true"
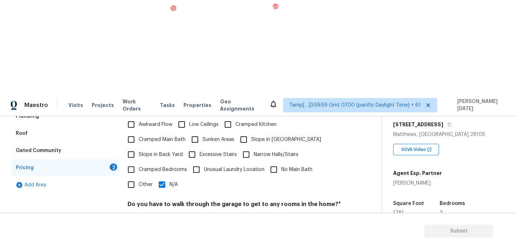
checkbox input "true"
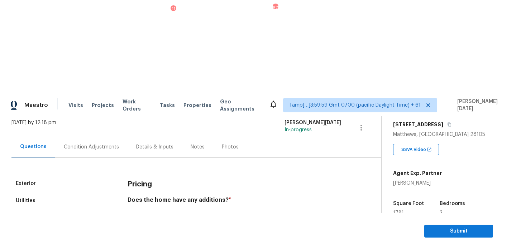
scroll to position [0, 0]
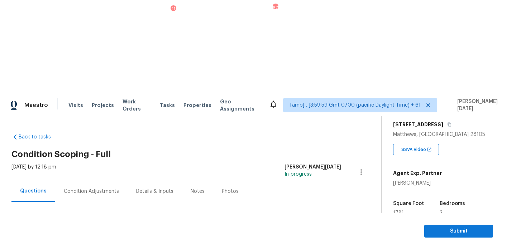
click at [108, 188] on div "Condition Adjustments" at bounding box center [91, 191] width 55 height 7
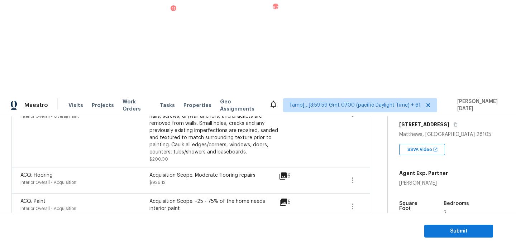
scroll to position [153, 0]
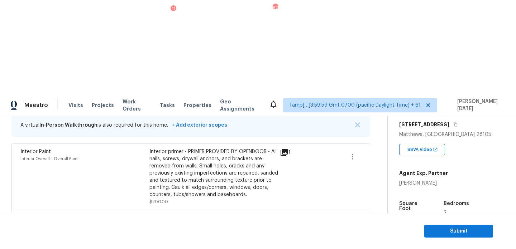
click at [356, 245] on icon "button" at bounding box center [352, 249] width 9 height 9
click at [384, 157] on div "Edit" at bounding box center [394, 154] width 56 height 7
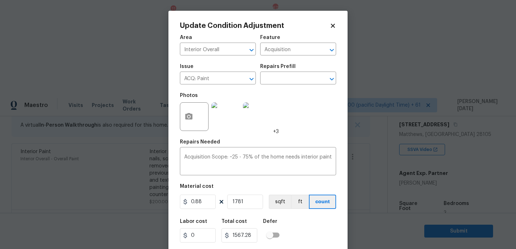
click at [275, 71] on div "Repairs Prefill" at bounding box center [298, 68] width 76 height 9
click at [224, 120] on img at bounding box center [226, 117] width 29 height 29
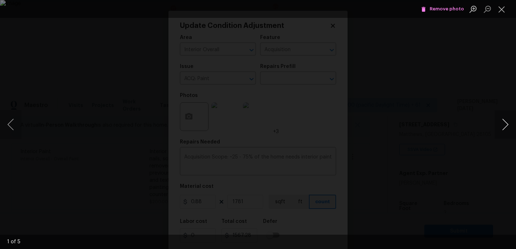
click at [506, 122] on button "Next image" at bounding box center [506, 124] width 22 height 29
click at [502, 9] on button "Close lightbox" at bounding box center [502, 9] width 14 height 13
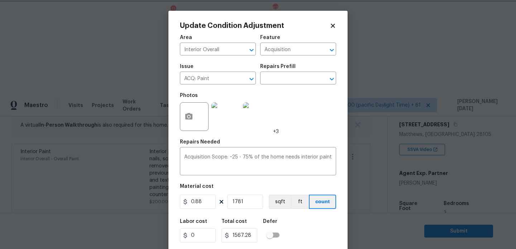
scroll to position [18, 0]
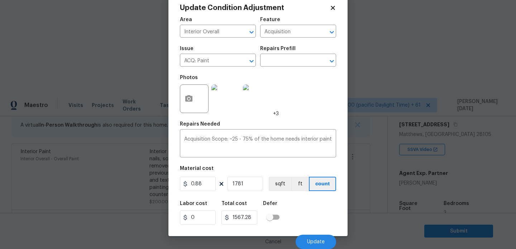
click at [385, 220] on body "Maestro Visits Projects Work Orders Tasks 11 Properties Geo Assignments 678 Tam…" at bounding box center [258, 218] width 516 height 249
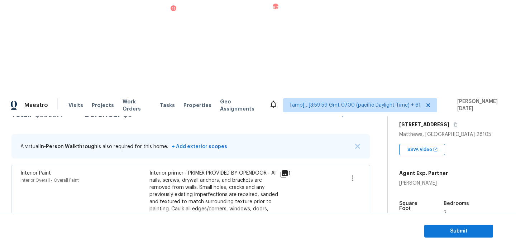
scroll to position [332, 0]
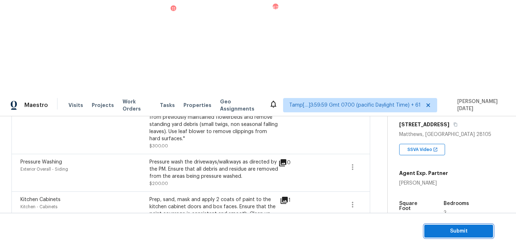
click at [443, 235] on span "Submit" at bounding box center [458, 231] width 57 height 9
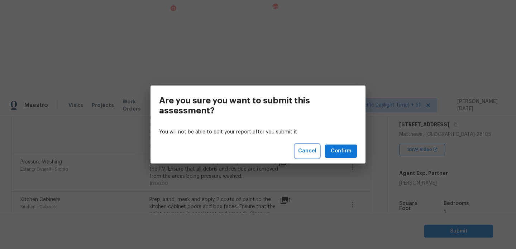
click at [306, 149] on span "Cancel" at bounding box center [307, 151] width 18 height 9
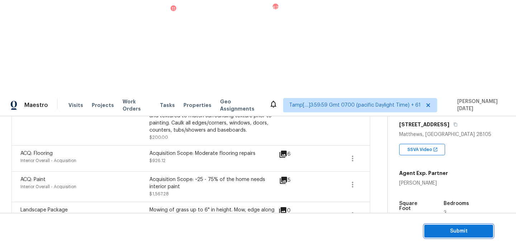
scroll to position [164, 0]
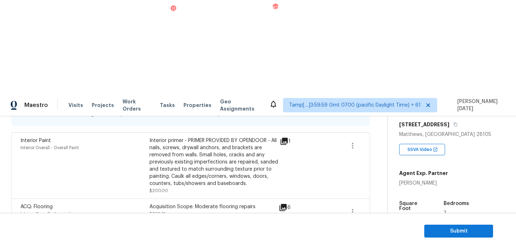
click at [448, 224] on section "Submit" at bounding box center [258, 231] width 516 height 37
click at [442, 229] on span "Submit" at bounding box center [458, 231] width 57 height 9
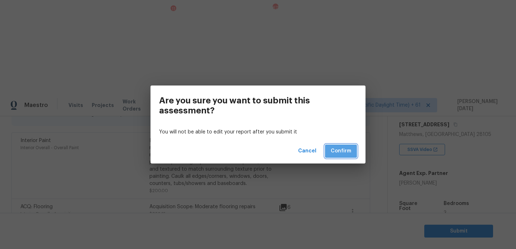
click at [334, 147] on span "Confirm" at bounding box center [341, 151] width 20 height 9
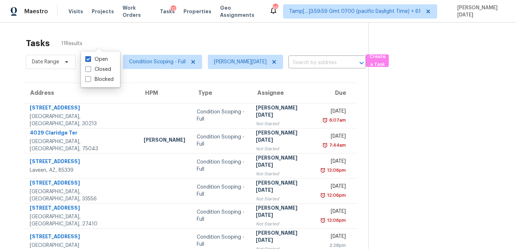
scroll to position [23, 0]
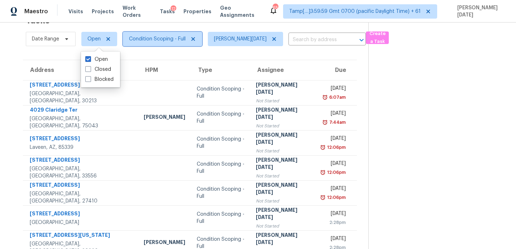
click at [151, 42] on span "Condition Scoping - Full" at bounding box center [157, 38] width 57 height 7
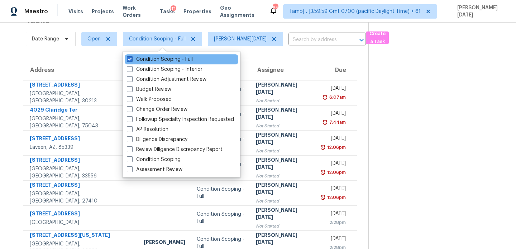
click at [149, 63] on div "Condition Scoping - Full" at bounding box center [182, 59] width 114 height 10
click at [155, 60] on label "Condition Scoping - Full" at bounding box center [160, 59] width 66 height 7
click at [132, 60] on input "Condition Scoping - Full" at bounding box center [129, 58] width 5 height 5
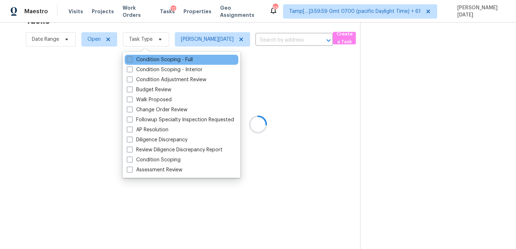
click at [155, 60] on label "Condition Scoping - Full" at bounding box center [160, 59] width 66 height 7
click at [132, 60] on input "Condition Scoping - Full" at bounding box center [129, 58] width 5 height 5
checkbox input "true"
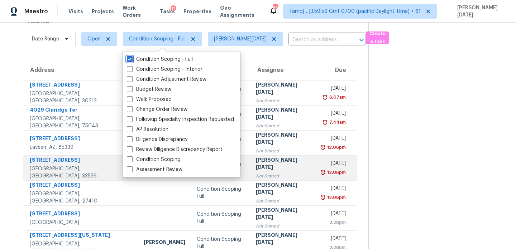
scroll to position [124, 0]
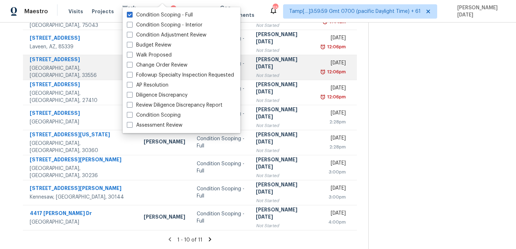
click at [322, 169] on div "3:00pm" at bounding box center [334, 172] width 24 height 7
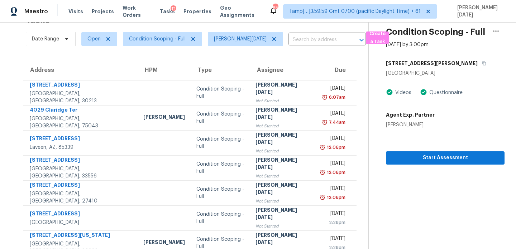
scroll to position [22, 0]
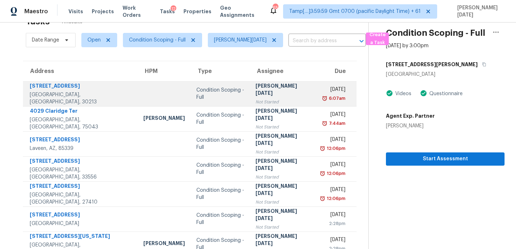
click at [321, 95] on div "6:07am" at bounding box center [333, 98] width 24 height 7
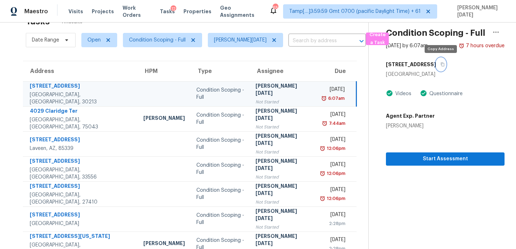
click at [441, 64] on icon "button" at bounding box center [443, 65] width 4 height 4
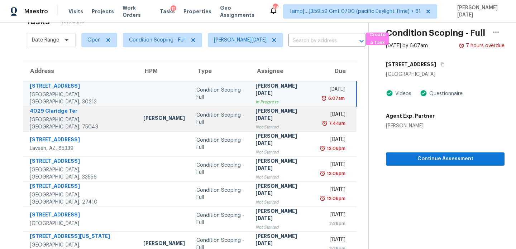
click at [195, 115] on td "Condition Scoping - Full" at bounding box center [220, 118] width 59 height 25
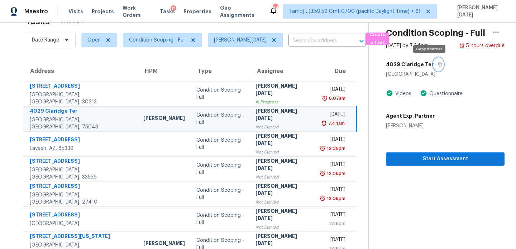
click at [438, 62] on icon "button" at bounding box center [440, 64] width 4 height 4
click at [94, 43] on span "Open" at bounding box center [93, 40] width 13 height 7
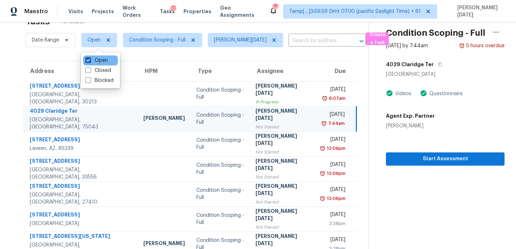
click at [93, 60] on label "Open" at bounding box center [96, 60] width 23 height 7
click at [90, 60] on input "Open" at bounding box center [87, 59] width 5 height 5
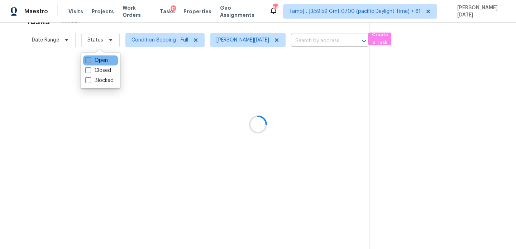
click at [93, 60] on label "Open" at bounding box center [96, 60] width 23 height 7
click at [90, 60] on input "Open" at bounding box center [87, 59] width 5 height 5
checkbox input "true"
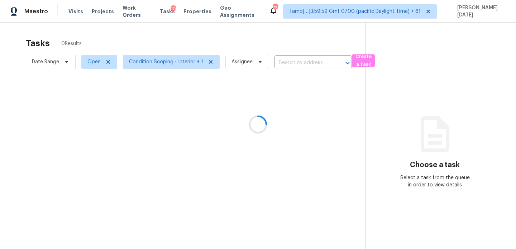
click at [186, 63] on div at bounding box center [258, 124] width 516 height 249
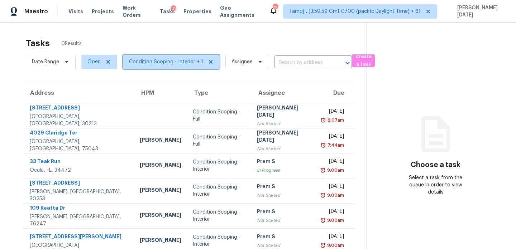
click at [186, 63] on span "Condition Scoping - Interior + 1" at bounding box center [166, 61] width 74 height 7
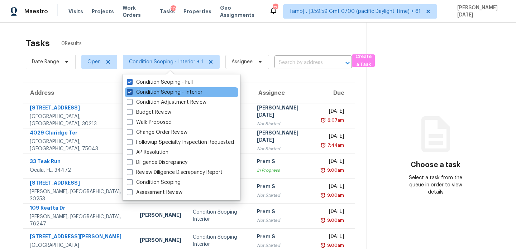
click at [167, 92] on label "Condition Scoping - Interior" at bounding box center [165, 92] width 76 height 7
click at [132, 92] on input "Condition Scoping - Interior" at bounding box center [129, 91] width 5 height 5
checkbox input "false"
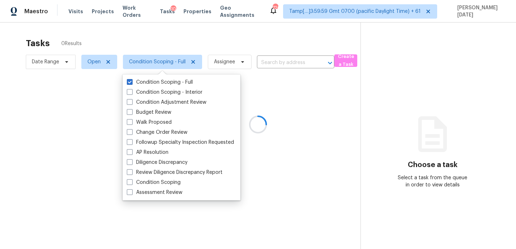
click at [237, 47] on div at bounding box center [258, 124] width 516 height 249
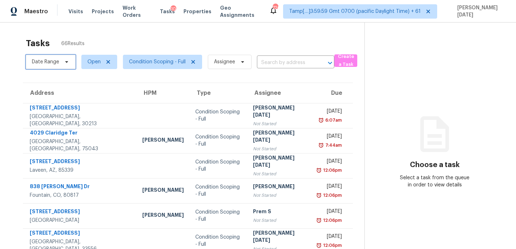
click at [53, 66] on span "Date Range" at bounding box center [51, 62] width 50 height 14
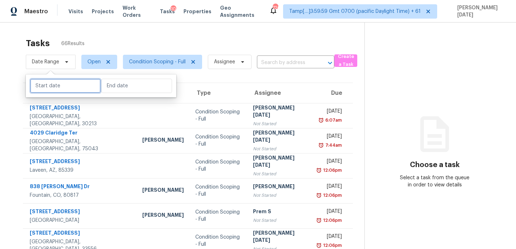
click at [59, 80] on input "text" at bounding box center [65, 86] width 71 height 14
select select "8"
select select "2025"
select select "9"
select select "2025"
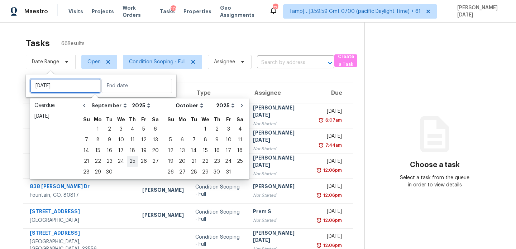
type input "[DATE]"
click at [109, 174] on div "30" at bounding box center [109, 172] width 11 height 10
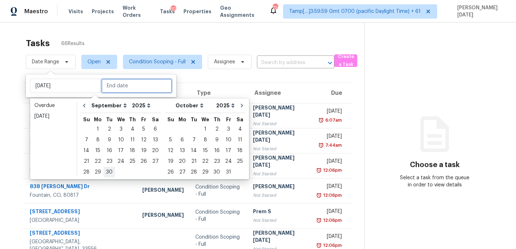
type input "[DATE]"
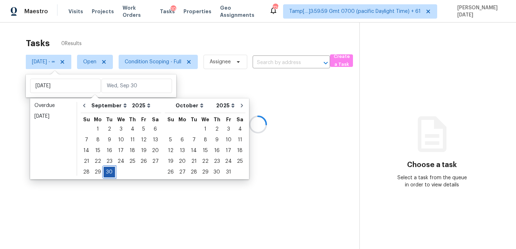
click at [109, 174] on div "30" at bounding box center [109, 172] width 11 height 10
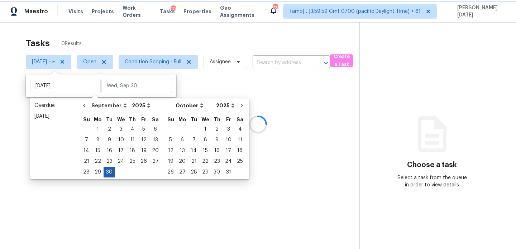
type input "[DATE]"
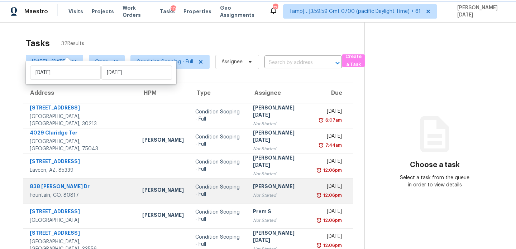
scroll to position [124, 0]
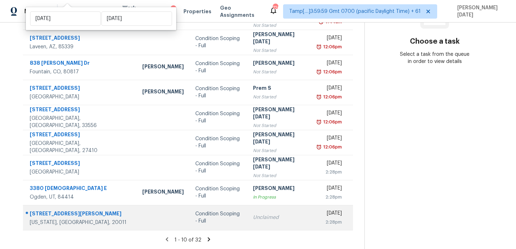
click at [253, 219] on div "Unclaimed" at bounding box center [279, 217] width 53 height 7
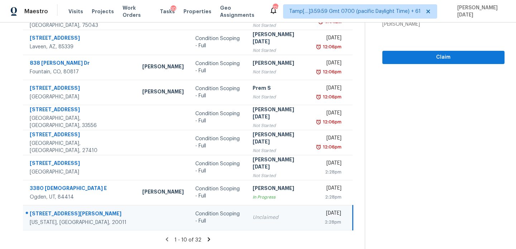
click at [212, 238] on icon at bounding box center [209, 240] width 6 height 6
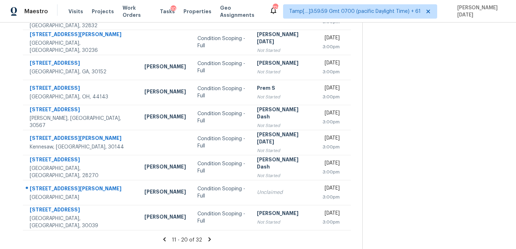
click at [213, 240] on icon at bounding box center [209, 240] width 6 height 6
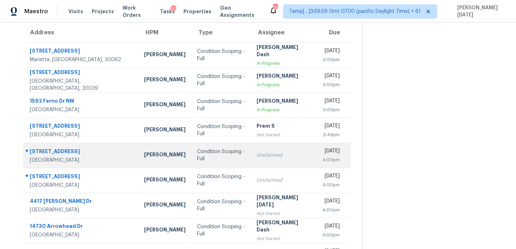
scroll to position [58, 0]
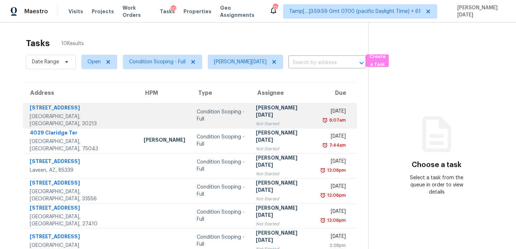
click at [316, 107] on td "Tue, Sep 30th 2025 6:07am" at bounding box center [336, 115] width 41 height 25
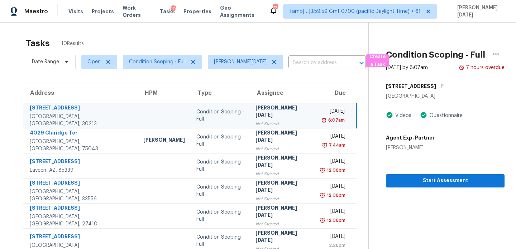
click at [315, 107] on td "Tue, Sep 30th 2025 6:07am" at bounding box center [335, 115] width 41 height 25
click at [443, 87] on icon "button" at bounding box center [443, 86] width 4 height 4
click at [321, 121] on div "6:07am" at bounding box center [333, 120] width 24 height 7
click at [404, 180] on span "Start Assessment" at bounding box center [445, 181] width 107 height 9
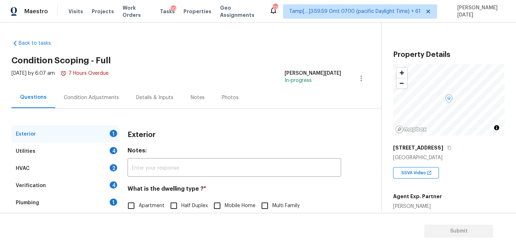
click at [92, 101] on div "Condition Adjustments" at bounding box center [91, 97] width 55 height 7
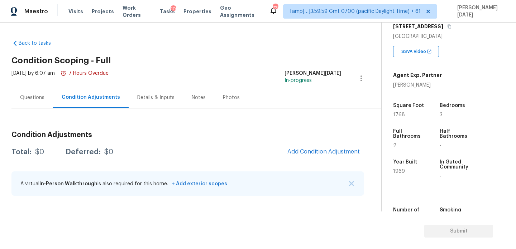
scroll to position [122, 0]
click at [32, 94] on div "Questions" at bounding box center [32, 97] width 42 height 21
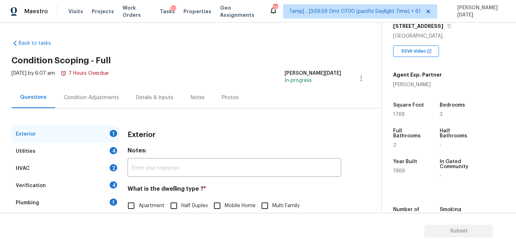
scroll to position [96, 0]
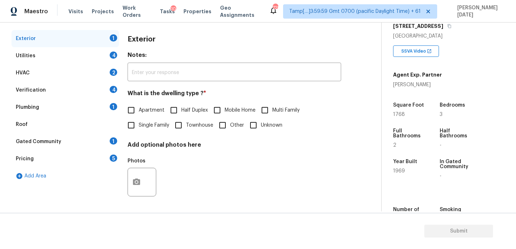
click at [77, 86] on div "Verification 4" at bounding box center [65, 90] width 108 height 17
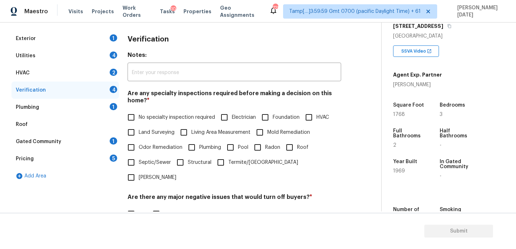
click at [98, 55] on div "Utilities 4" at bounding box center [65, 55] width 108 height 17
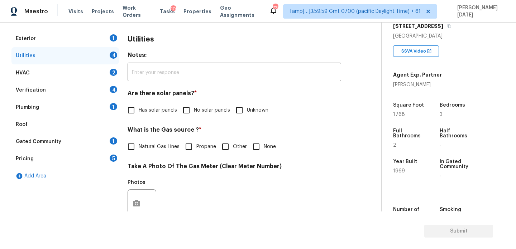
scroll to position [290, 0]
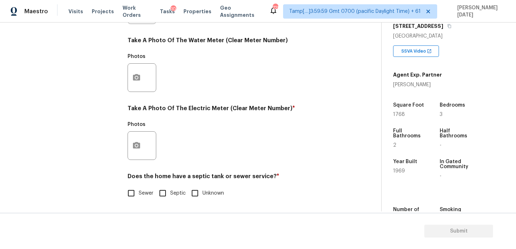
click at [164, 194] on input "Septic" at bounding box center [162, 193] width 15 height 15
checkbox input "true"
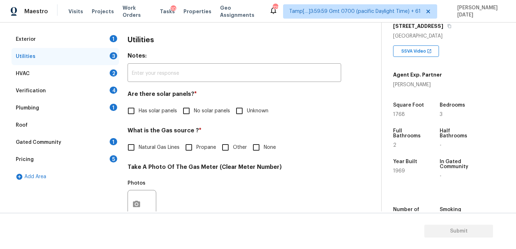
scroll to position [94, 0]
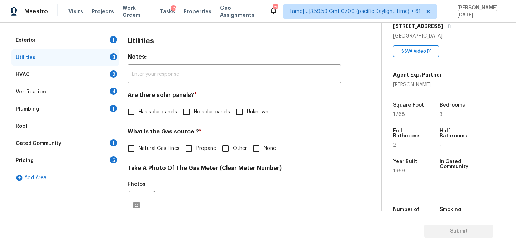
click at [90, 104] on div "Plumbing 1" at bounding box center [65, 109] width 108 height 17
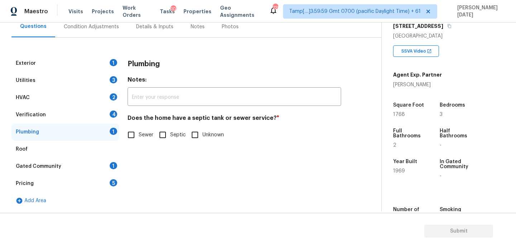
scroll to position [71, 0]
click at [174, 141] on label "Septic" at bounding box center [170, 135] width 30 height 15
click at [170, 141] on input "Septic" at bounding box center [162, 135] width 15 height 15
checkbox input "true"
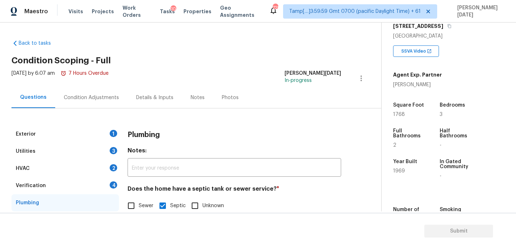
click at [88, 101] on div "Condition Adjustments" at bounding box center [91, 97] width 72 height 21
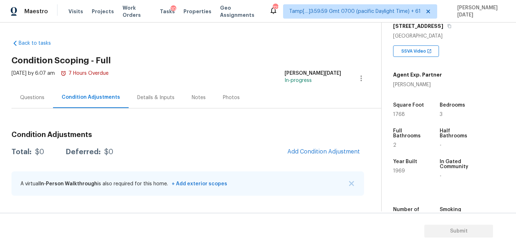
click at [24, 97] on div "Questions" at bounding box center [32, 97] width 24 height 7
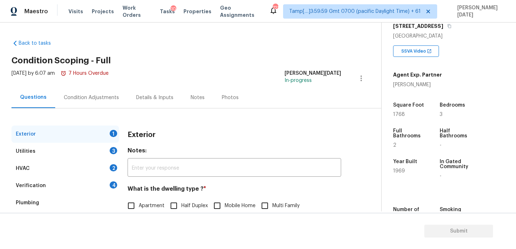
scroll to position [96, 0]
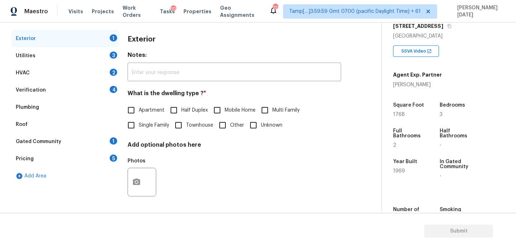
click at [65, 89] on div "Verification 4" at bounding box center [65, 90] width 108 height 17
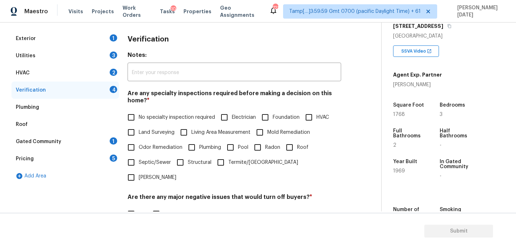
scroll to position [182, 0]
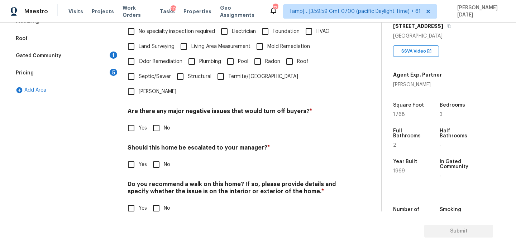
click at [138, 157] on input "Yes" at bounding box center [131, 164] width 15 height 15
checkbox input "true"
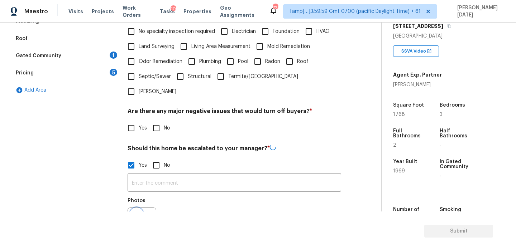
click at [137, 208] on button "button" at bounding box center [136, 222] width 17 height 28
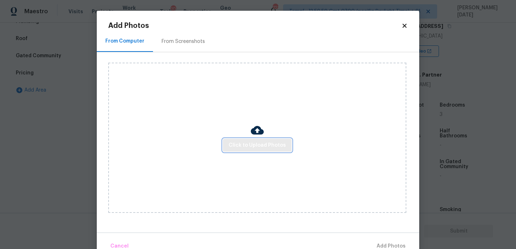
click at [245, 144] on span "Click to Upload Photos" at bounding box center [257, 145] width 57 height 9
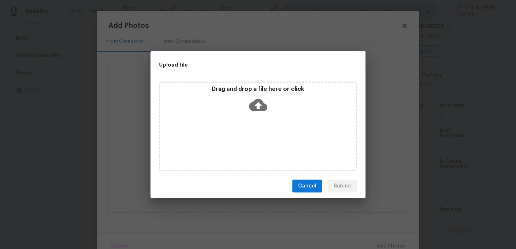
click at [245, 144] on div "Drag and drop a file here or click" at bounding box center [258, 127] width 198 height 90
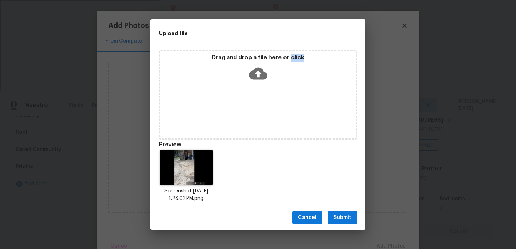
click at [346, 213] on button "Submit" at bounding box center [342, 218] width 29 height 13
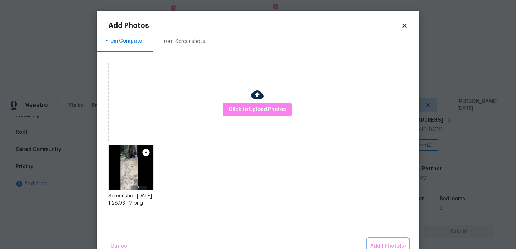
click at [387, 246] on span "Add 1 Photo(s)" at bounding box center [387, 246] width 35 height 9
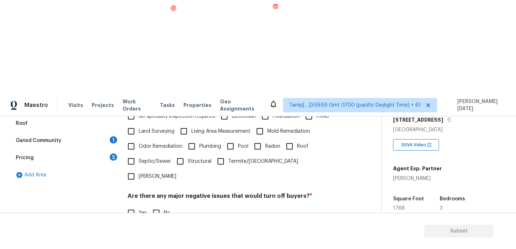
scroll to position [0, 0]
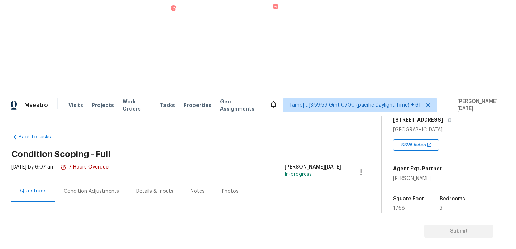
click at [122, 181] on div "Condition Adjustments" at bounding box center [91, 191] width 72 height 21
click at [319, 243] on span "Add Condition Adjustment" at bounding box center [323, 246] width 72 height 6
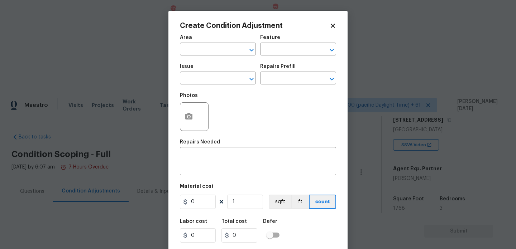
click at [319, 155] on div "x ​" at bounding box center [258, 162] width 156 height 27
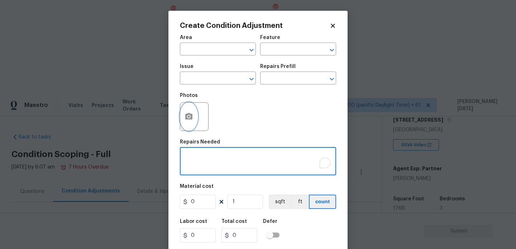
click at [196, 122] on button "button" at bounding box center [188, 117] width 17 height 28
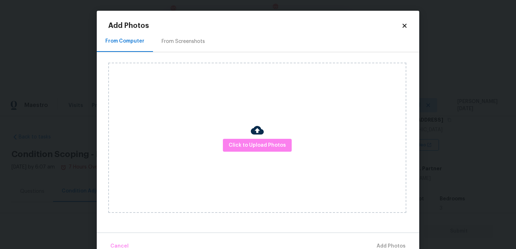
click at [246, 134] on div "Click to Upload Photos" at bounding box center [257, 138] width 298 height 151
click at [254, 147] on span "Click to Upload Photos" at bounding box center [257, 145] width 57 height 9
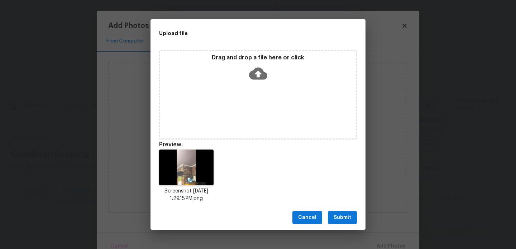
click at [345, 212] on button "Submit" at bounding box center [342, 218] width 29 height 13
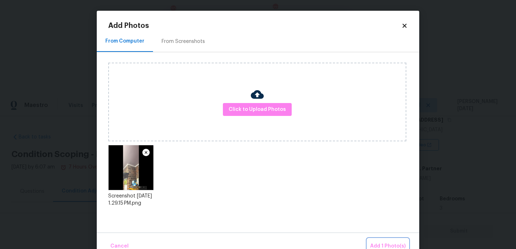
click at [374, 242] on span "Add 1 Photo(s)" at bounding box center [387, 246] width 35 height 9
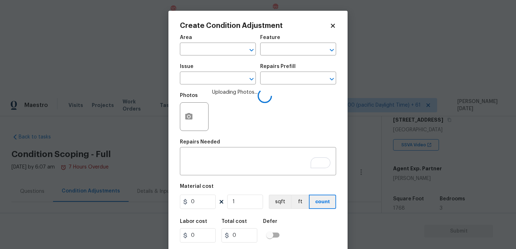
click at [196, 41] on div "Area" at bounding box center [218, 39] width 76 height 9
click at [192, 49] on input "text" at bounding box center [208, 49] width 56 height 11
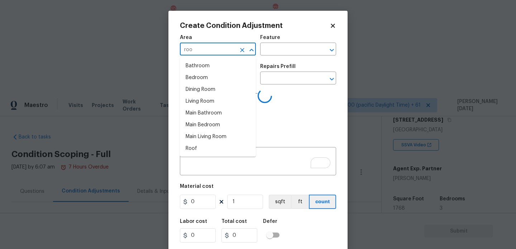
type input "roof"
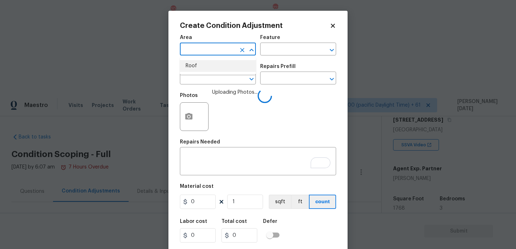
click at [201, 64] on li "Roof" at bounding box center [218, 66] width 76 height 12
type input "Addition or Conversion"
click at [201, 64] on span "Issue ​" at bounding box center [218, 74] width 76 height 29
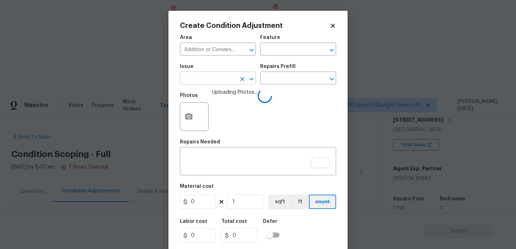
click at [201, 81] on input "text" at bounding box center [208, 78] width 56 height 11
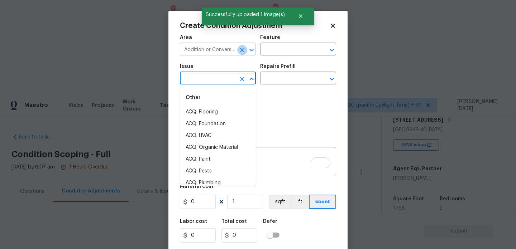
click at [244, 51] on icon "Clear" at bounding box center [242, 50] width 7 height 7
type input "r"
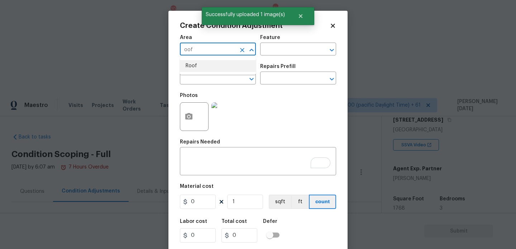
click at [219, 65] on li "Roof" at bounding box center [218, 66] width 76 height 12
type input "Roof"
click at [206, 82] on input "text" at bounding box center [208, 78] width 56 height 11
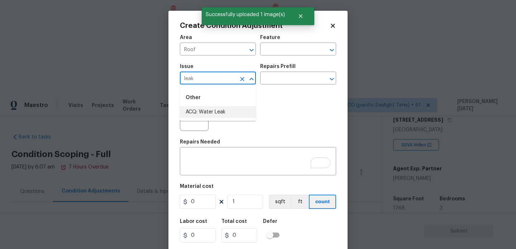
click at [206, 109] on li "ACQ: Water Leak" at bounding box center [218, 112] width 76 height 12
type input "ACQ: Water Leak"
click at [289, 73] on input "text" at bounding box center [288, 78] width 56 height 11
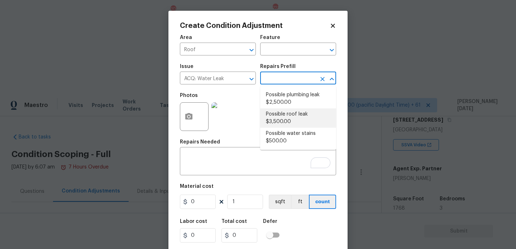
click at [295, 117] on li "Possible roof leak $3,500.00" at bounding box center [298, 118] width 76 height 19
type input "Acquisition"
type textarea "Acquisition Scope: Possible roof leak"
type input "3500"
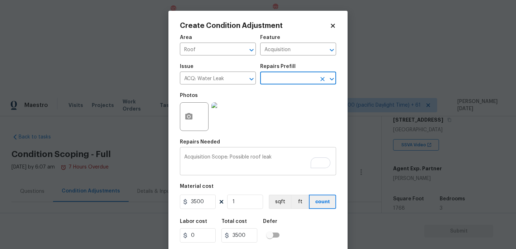
scroll to position [18, 0]
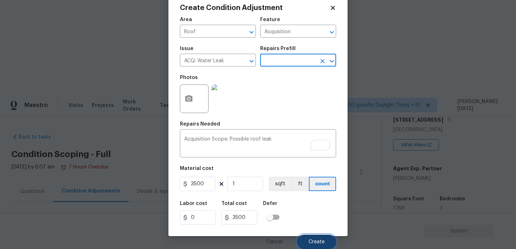
click at [319, 241] on span "Create" at bounding box center [317, 242] width 16 height 5
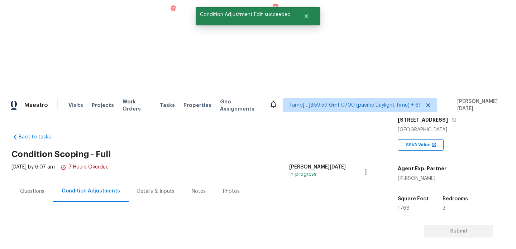
scroll to position [0, 0]
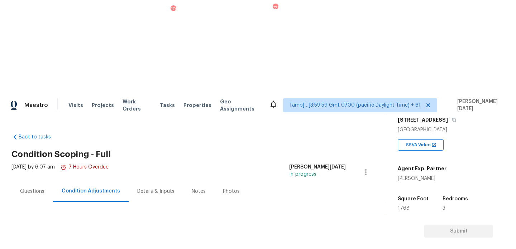
click at [46, 181] on div "Questions" at bounding box center [32, 191] width 42 height 21
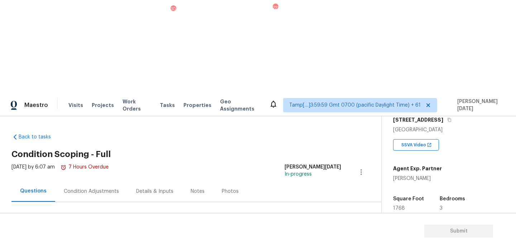
scroll to position [96, 0]
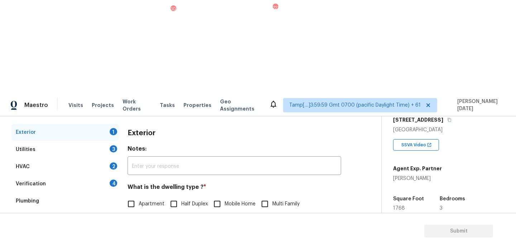
click at [76, 244] on div "Pricing 5" at bounding box center [65, 252] width 108 height 17
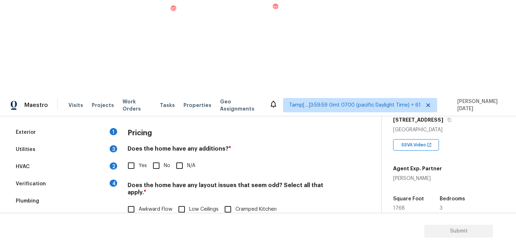
click at [187, 217] on input "Sunken Areas" at bounding box center [194, 224] width 15 height 15
checkbox input "true"
click at [149, 158] on input "No" at bounding box center [156, 165] width 15 height 15
checkbox input "true"
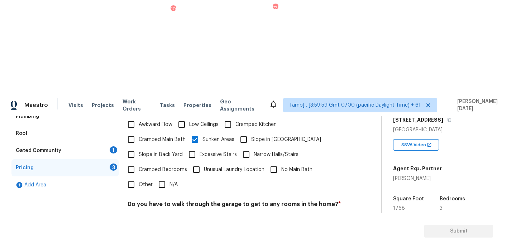
click at [159, 214] on input "No" at bounding box center [156, 221] width 15 height 15
checkbox input "true"
click at [161, 204] on div "Pricing Does the home have any additions? * Yes No N/A Does the home have any l…" at bounding box center [235, 175] width 214 height 272
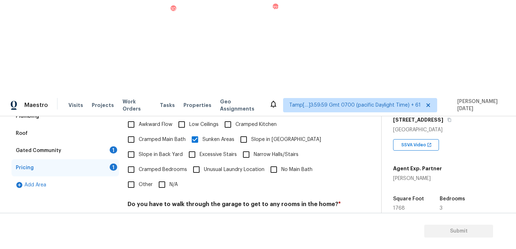
checkbox input "true"
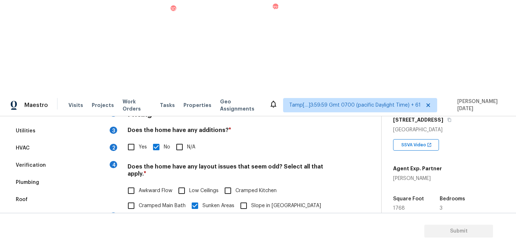
scroll to position [103, 0]
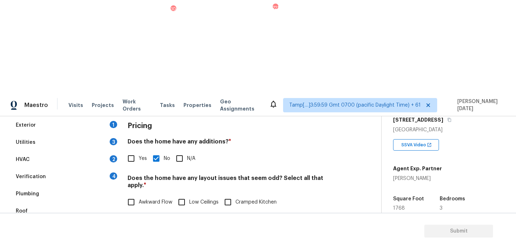
click at [69, 134] on div "Utilities 3" at bounding box center [65, 142] width 108 height 17
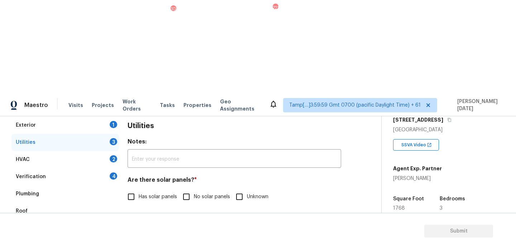
click at [157, 230] on span "Natural Gas Lines" at bounding box center [159, 234] width 41 height 8
click at [139, 226] on input "Natural Gas Lines" at bounding box center [131, 233] width 15 height 15
checkbox input "true"
click at [192, 190] on input "No solar panels" at bounding box center [186, 197] width 15 height 15
checkbox input "true"
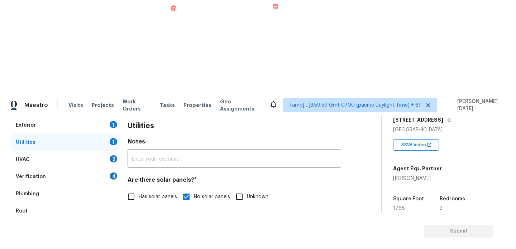
scroll to position [0, 0]
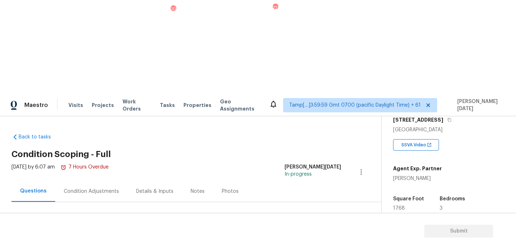
click at [114, 188] on div "Condition Adjustments" at bounding box center [91, 191] width 55 height 7
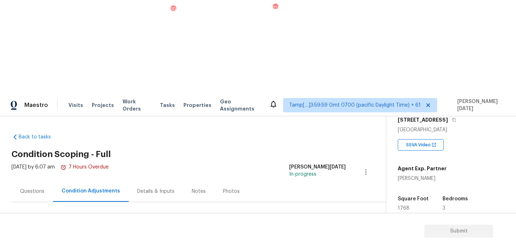
click at [317, 243] on span "Add Condition Adjustment" at bounding box center [328, 246] width 72 height 6
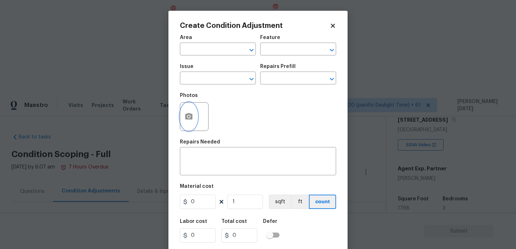
click at [189, 115] on icon "button" at bounding box center [188, 116] width 7 height 6
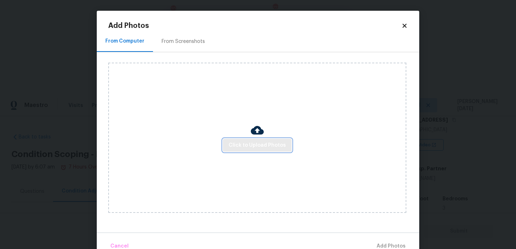
click at [236, 142] on span "Click to Upload Photos" at bounding box center [257, 145] width 57 height 9
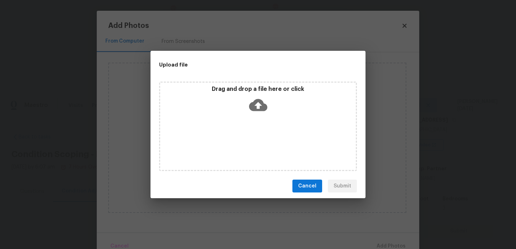
click at [236, 142] on div "Drag and drop a file here or click" at bounding box center [258, 127] width 198 height 90
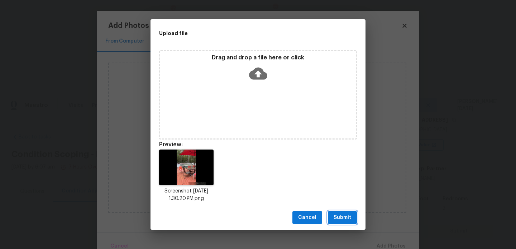
click at [347, 217] on span "Submit" at bounding box center [343, 218] width 18 height 9
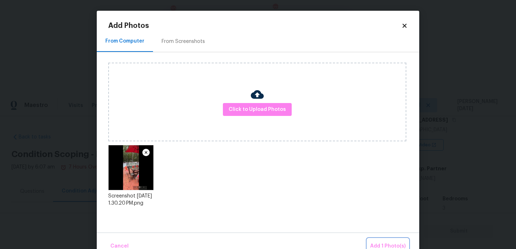
click at [386, 245] on span "Add 1 Photo(s)" at bounding box center [387, 246] width 35 height 9
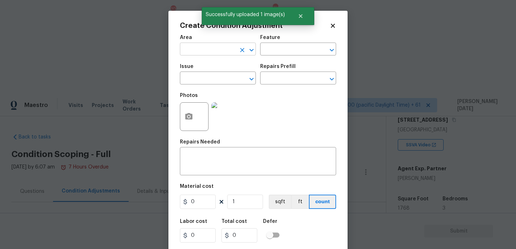
click at [185, 47] on input "text" at bounding box center [208, 49] width 56 height 11
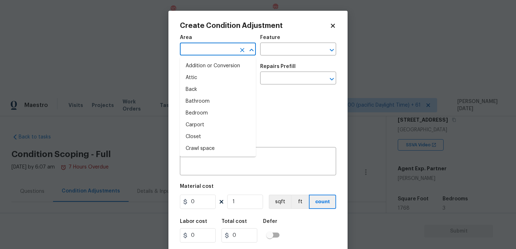
click at [122, 94] on body "Maestro Visits Projects Work Orders Tasks 10 Properties Geo Assignments 722 Tam…" at bounding box center [258, 218] width 516 height 249
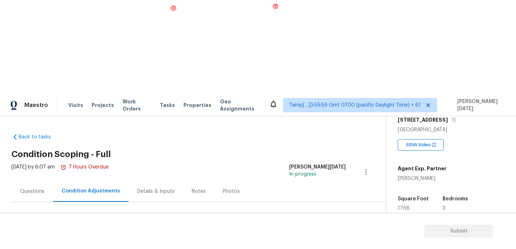
click at [331, 238] on button "Add Condition Adjustment" at bounding box center [328, 245] width 81 height 15
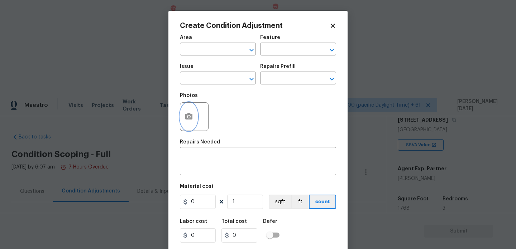
click at [187, 118] on icon "button" at bounding box center [189, 117] width 9 height 9
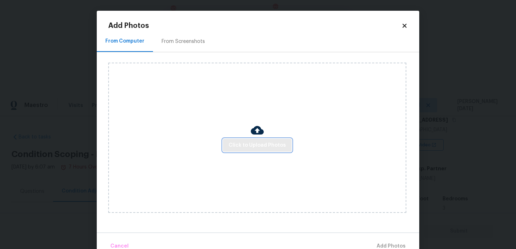
click at [241, 141] on button "Click to Upload Photos" at bounding box center [257, 145] width 69 height 13
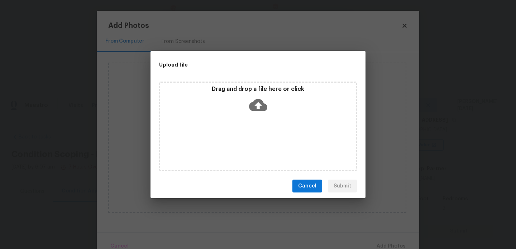
click at [241, 141] on div "Drag and drop a file here or click" at bounding box center [258, 127] width 198 height 90
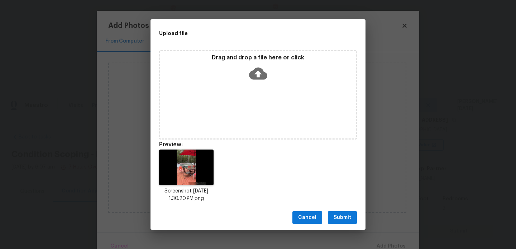
click at [337, 213] on button "Submit" at bounding box center [342, 218] width 29 height 13
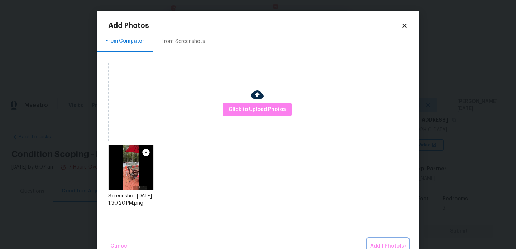
click at [382, 241] on button "Add 1 Photo(s)" at bounding box center [387, 246] width 41 height 15
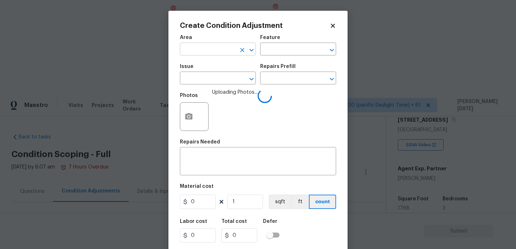
click at [187, 52] on input "text" at bounding box center [208, 49] width 56 height 11
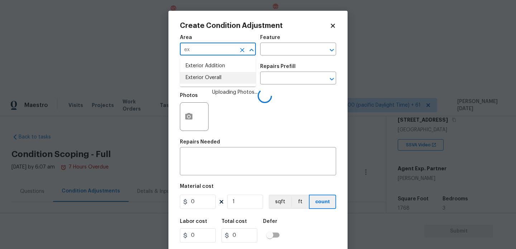
click at [207, 79] on li "Exterior Overall" at bounding box center [218, 78] width 76 height 12
type input "Exterior Overall"
click at [207, 79] on input "text" at bounding box center [208, 78] width 56 height 11
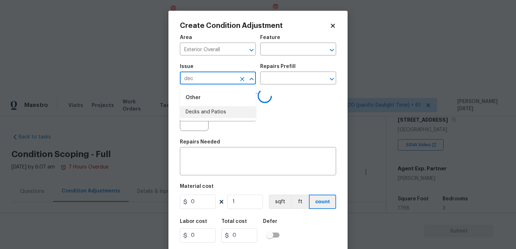
click at [213, 111] on li "Decks and Patios" at bounding box center [218, 112] width 76 height 12
type input "Decks and Patios"
click at [276, 48] on input "text" at bounding box center [288, 49] width 56 height 11
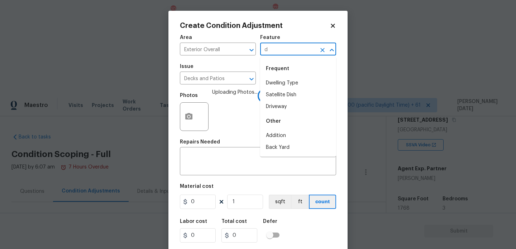
type input "de"
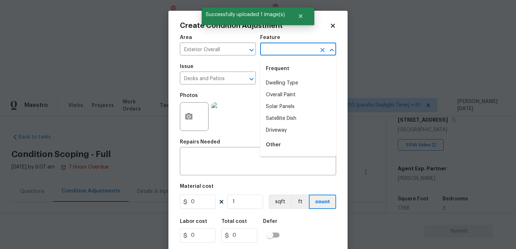
type input "c"
click at [284, 96] on li "Decking" at bounding box center [298, 95] width 76 height 12
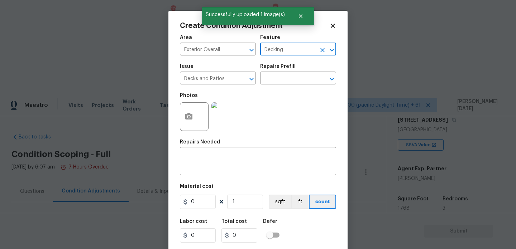
type input "Decking"
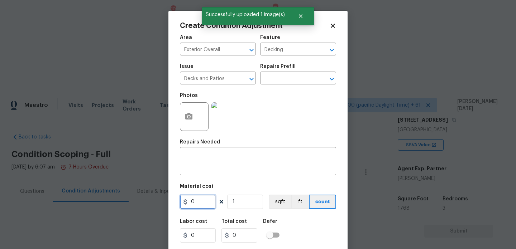
click at [205, 202] on input "0" at bounding box center [198, 202] width 36 height 14
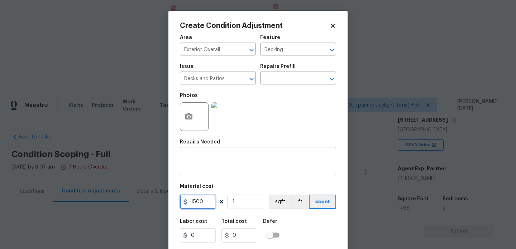
type input "1500"
click at [214, 154] on div "x ​" at bounding box center [258, 162] width 156 height 27
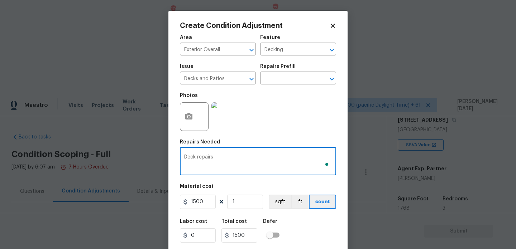
scroll to position [18, 0]
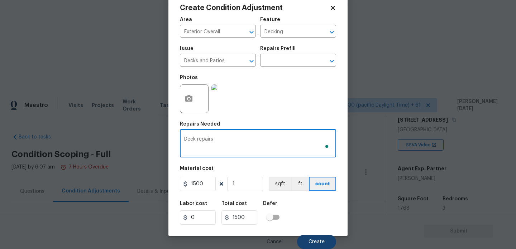
type textarea "Deck repairs"
click at [313, 241] on span "Create" at bounding box center [317, 242] width 16 height 5
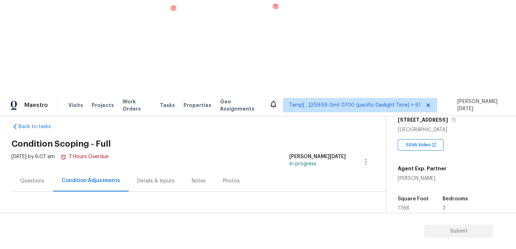
scroll to position [11, 0]
click at [311, 232] on span "Add Condition Adjustment" at bounding box center [328, 235] width 72 height 6
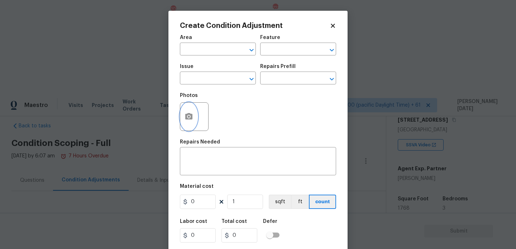
click at [188, 114] on icon "button" at bounding box center [188, 116] width 7 height 6
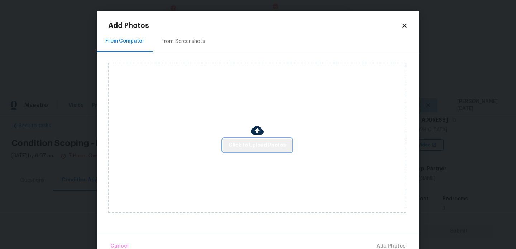
click at [262, 146] on span "Click to Upload Photos" at bounding box center [257, 145] width 57 height 9
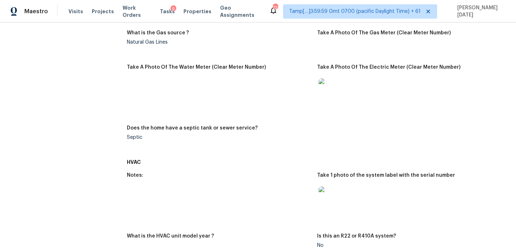
scroll to position [428, 0]
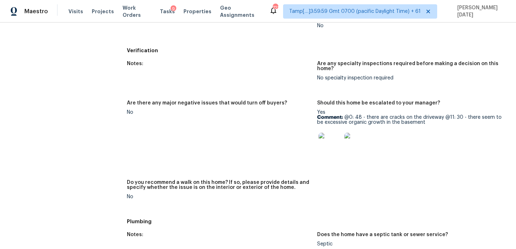
drag, startPoint x: 344, startPoint y: 115, endPoint x: 432, endPoint y: 118, distance: 87.5
click at [432, 118] on p "Comment: @0: 48 - there are cracks on the driveway @11: 30 - there seem to be e…" at bounding box center [409, 120] width 185 height 10
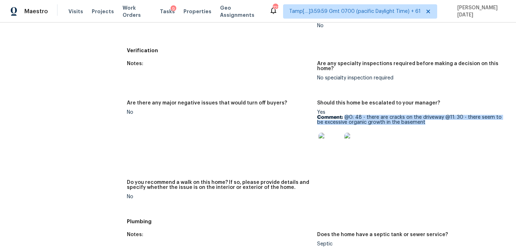
drag, startPoint x: 345, startPoint y: 118, endPoint x: 441, endPoint y: 124, distance: 95.9
click at [441, 124] on p "Comment: @0: 48 - there are cracks on the driveway @11: 30 - there seem to be e…" at bounding box center [409, 120] width 185 height 10
copy p "@0: 48 - there are cracks on the driveway @11: 30 - there seem to be excessive …"
